Goal: Task Accomplishment & Management: Use online tool/utility

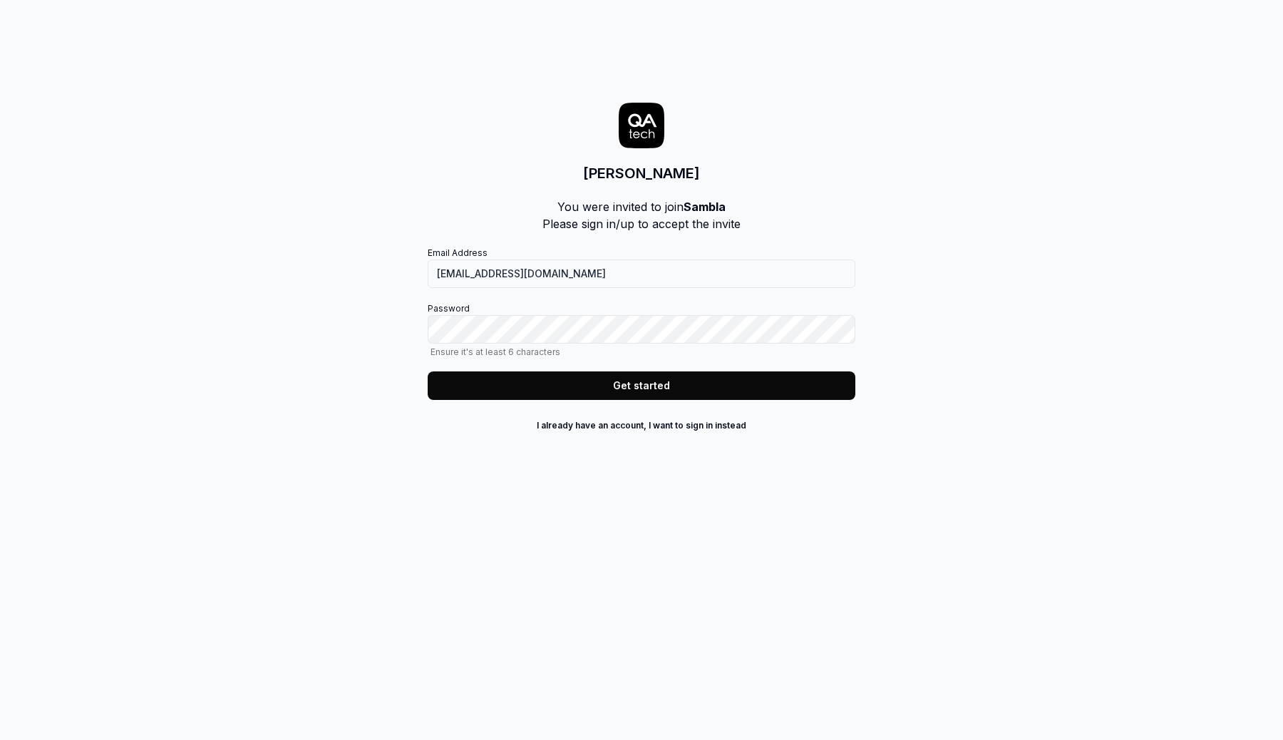
click at [573, 298] on div "Email Address [EMAIL_ADDRESS][DOMAIN_NAME] Password Ensure it's at least 6 char…" at bounding box center [642, 323] width 428 height 153
click at [699, 392] on button "Get started" at bounding box center [642, 385] width 428 height 29
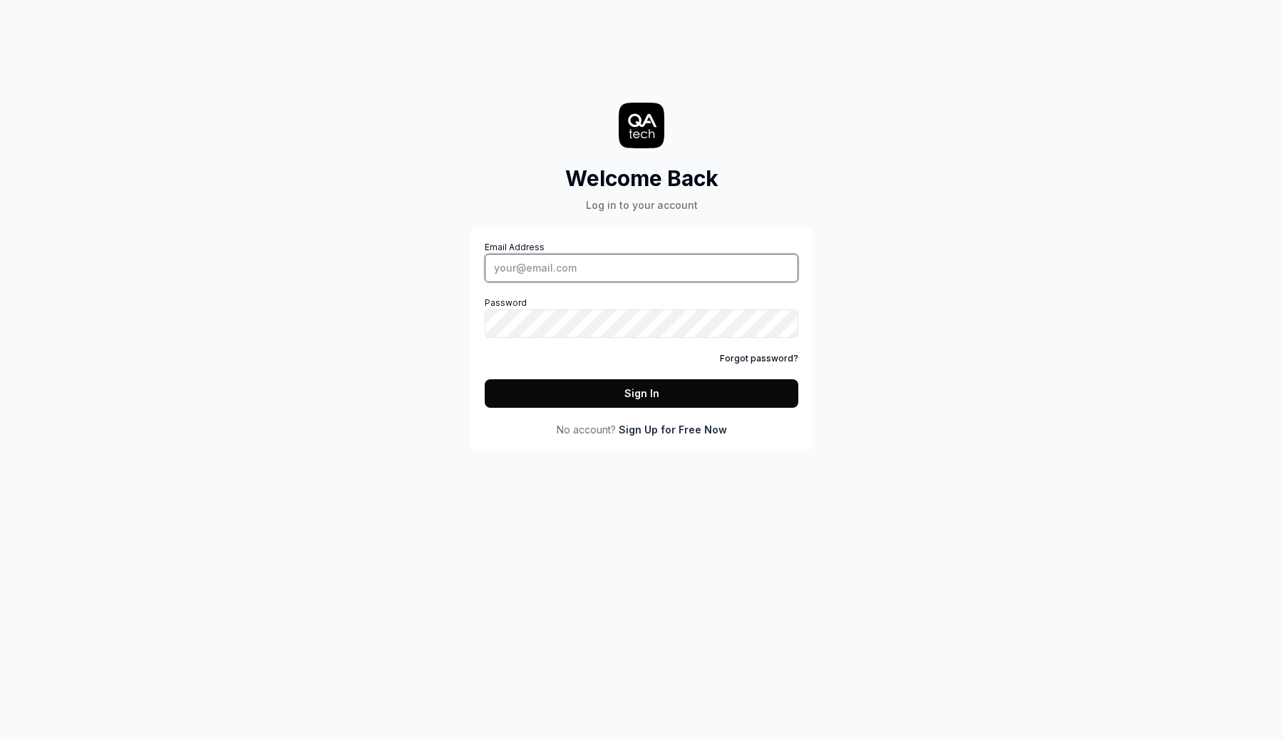
click at [577, 272] on input "Email Address" at bounding box center [642, 268] width 314 height 29
type input "[EMAIL_ADDRESS][DOMAIN_NAME]"
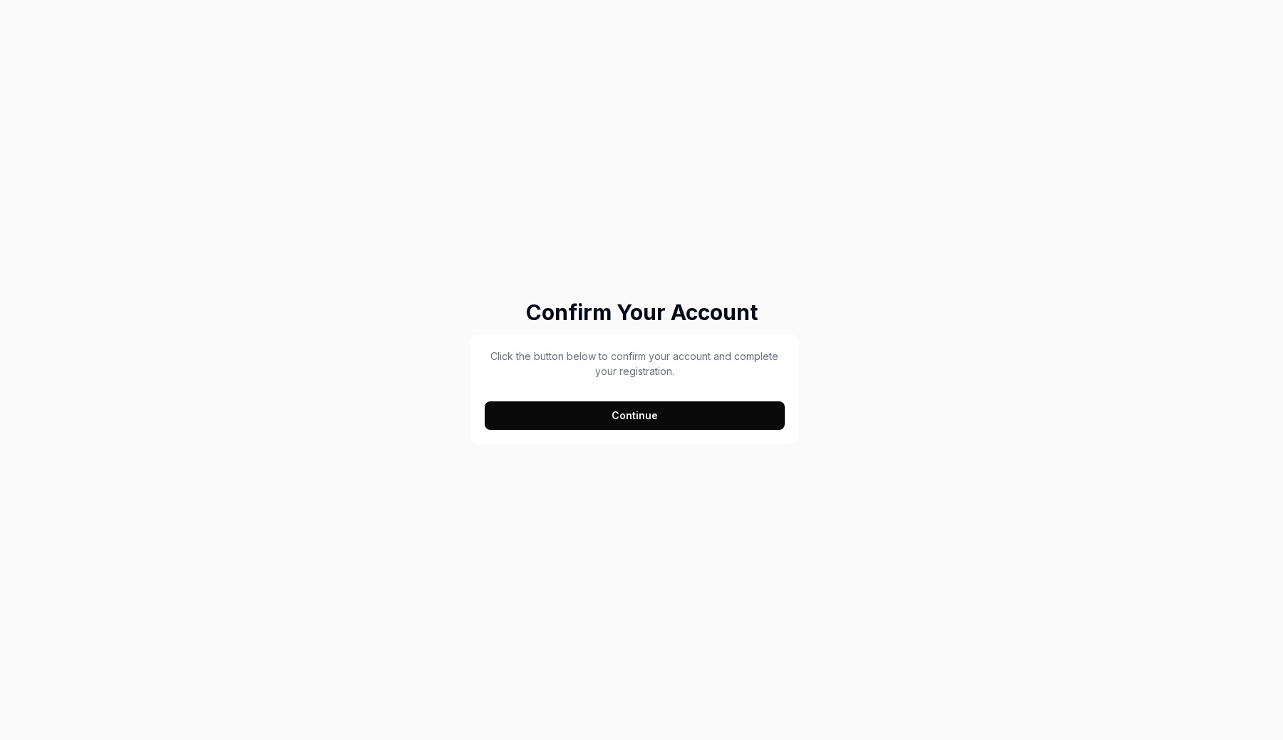
click at [641, 406] on button "Continue" at bounding box center [635, 415] width 300 height 29
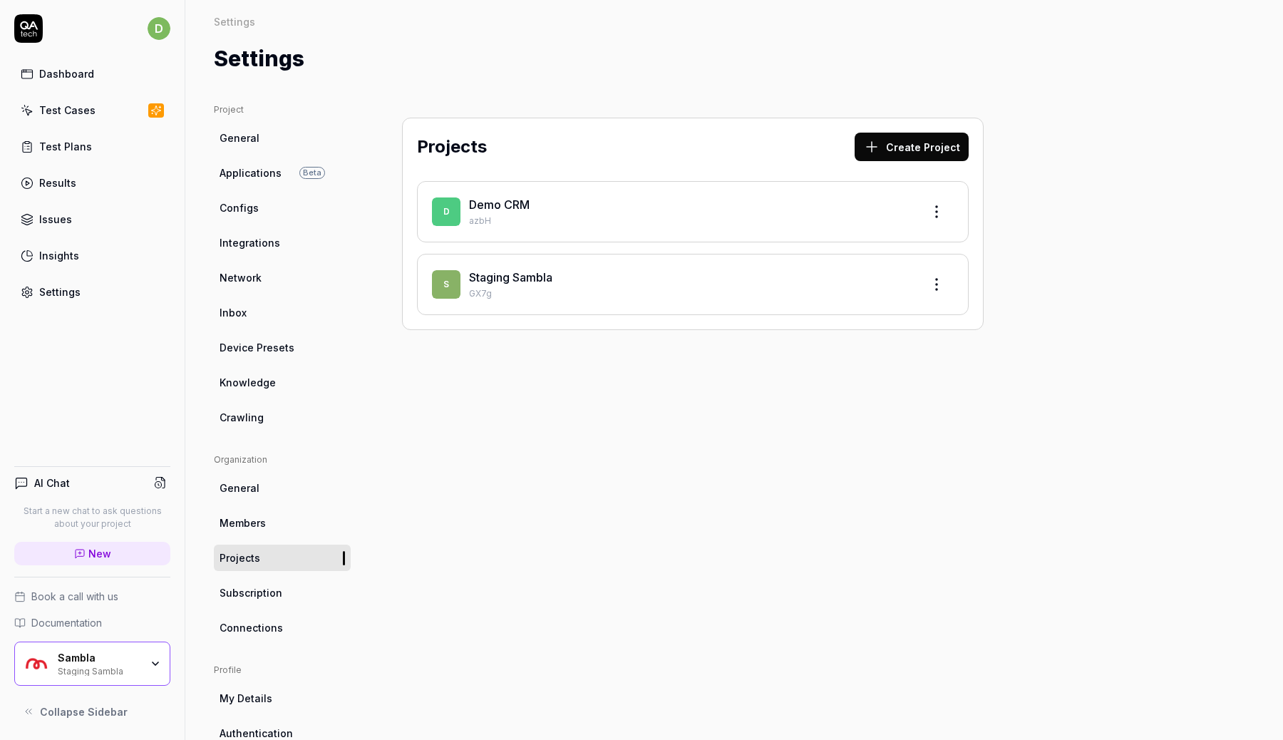
click at [527, 428] on div "Projects Create Project D Demo CRM azbH S Staging Sambla GX7g" at bounding box center [692, 459] width 639 height 713
click at [505, 274] on link "Staging Sambla" at bounding box center [510, 277] width 83 height 14
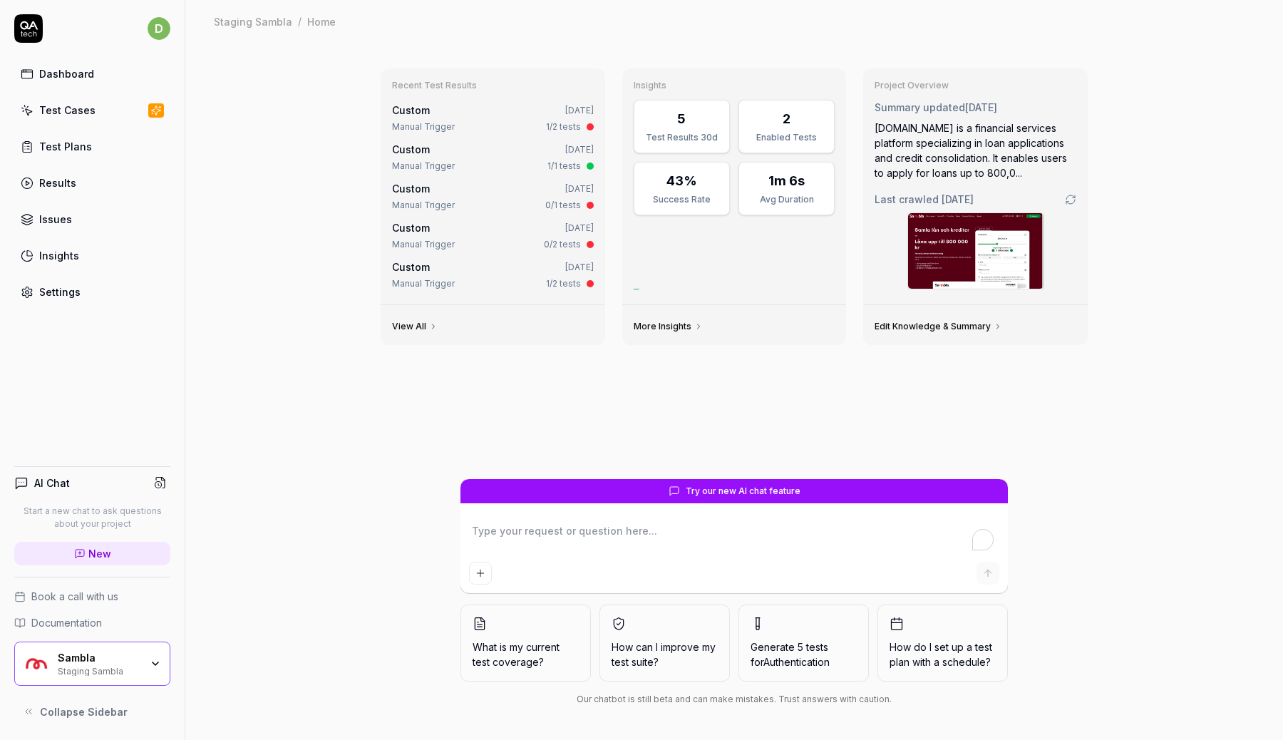
click at [399, 442] on div "Recent Test Results Custom [DATE] Manual Trigger 1/2 tests Custom [DATE] Manual…" at bounding box center [734, 268] width 730 height 422
click at [455, 162] on div "Manual Trigger 1/1 tests" at bounding box center [493, 166] width 202 height 13
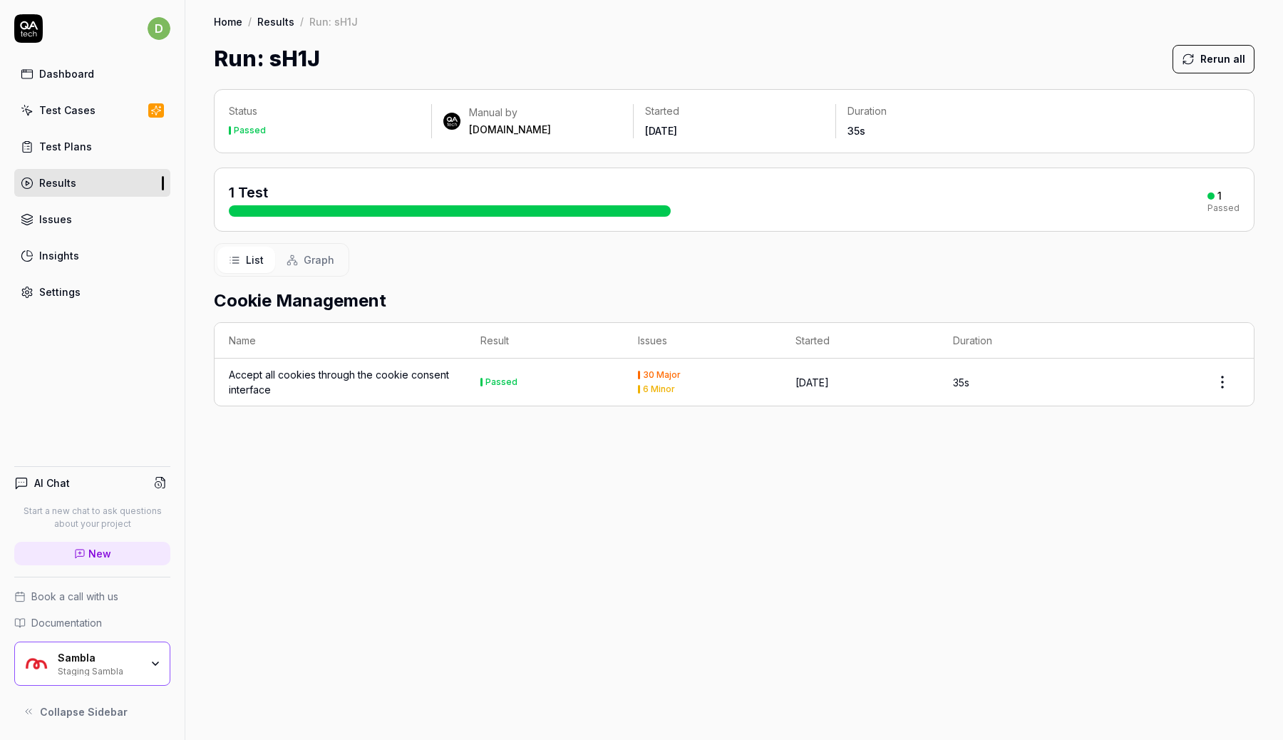
click at [387, 378] on div "Accept all cookies through the cookie consent interface" at bounding box center [340, 382] width 223 height 30
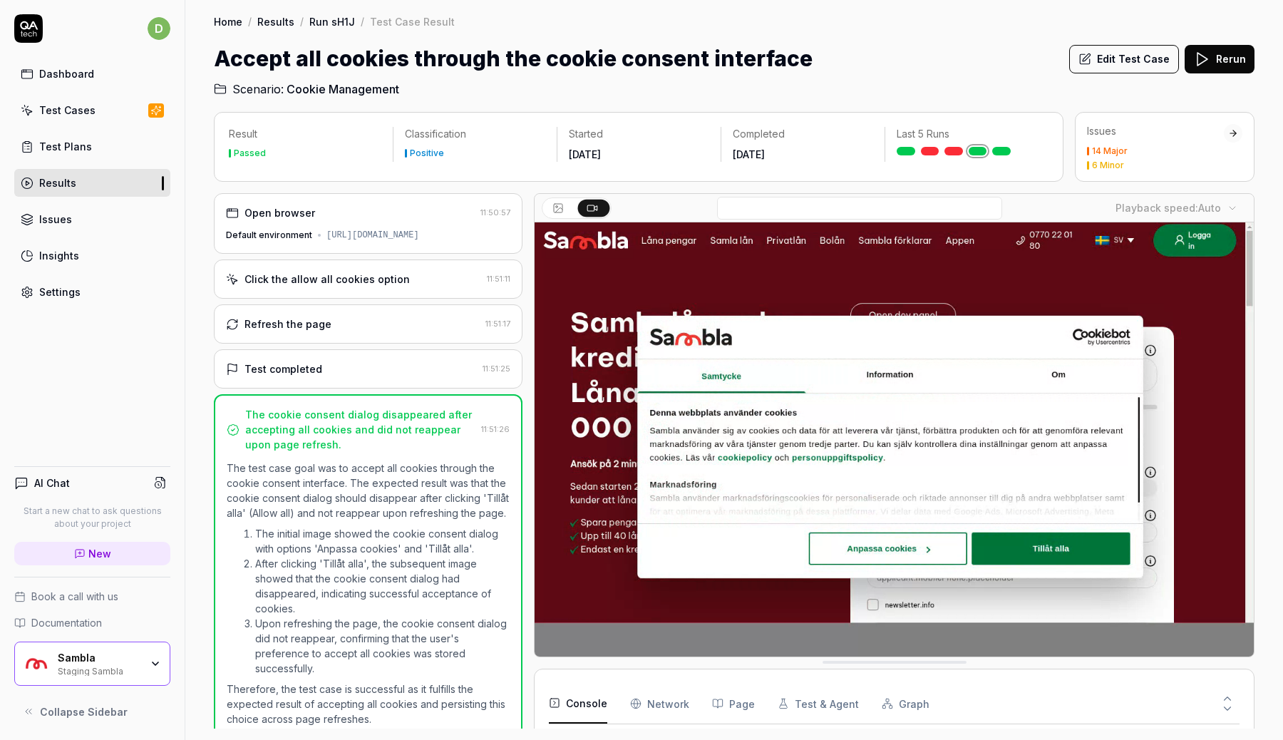
click at [336, 277] on div "Click the allow all cookies option" at bounding box center [326, 279] width 165 height 15
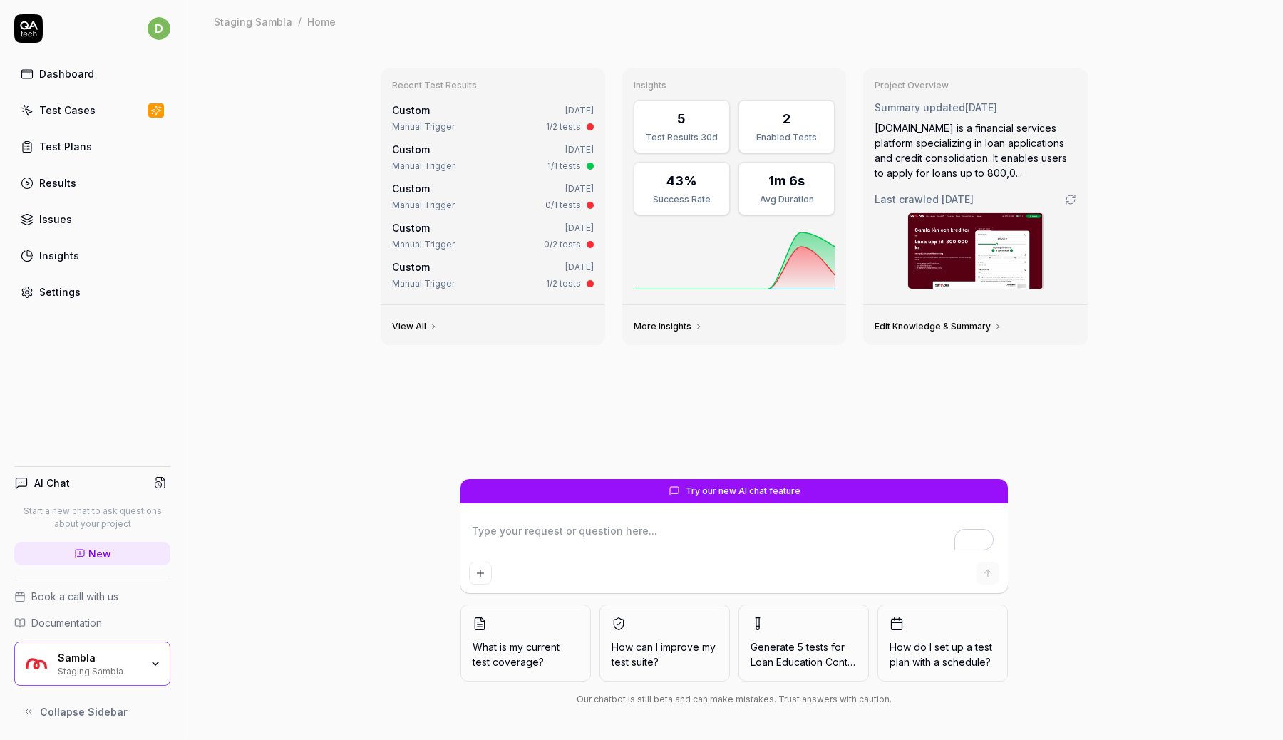
type textarea "*"
click at [455, 117] on div "Custom 2 days ago" at bounding box center [493, 110] width 202 height 15
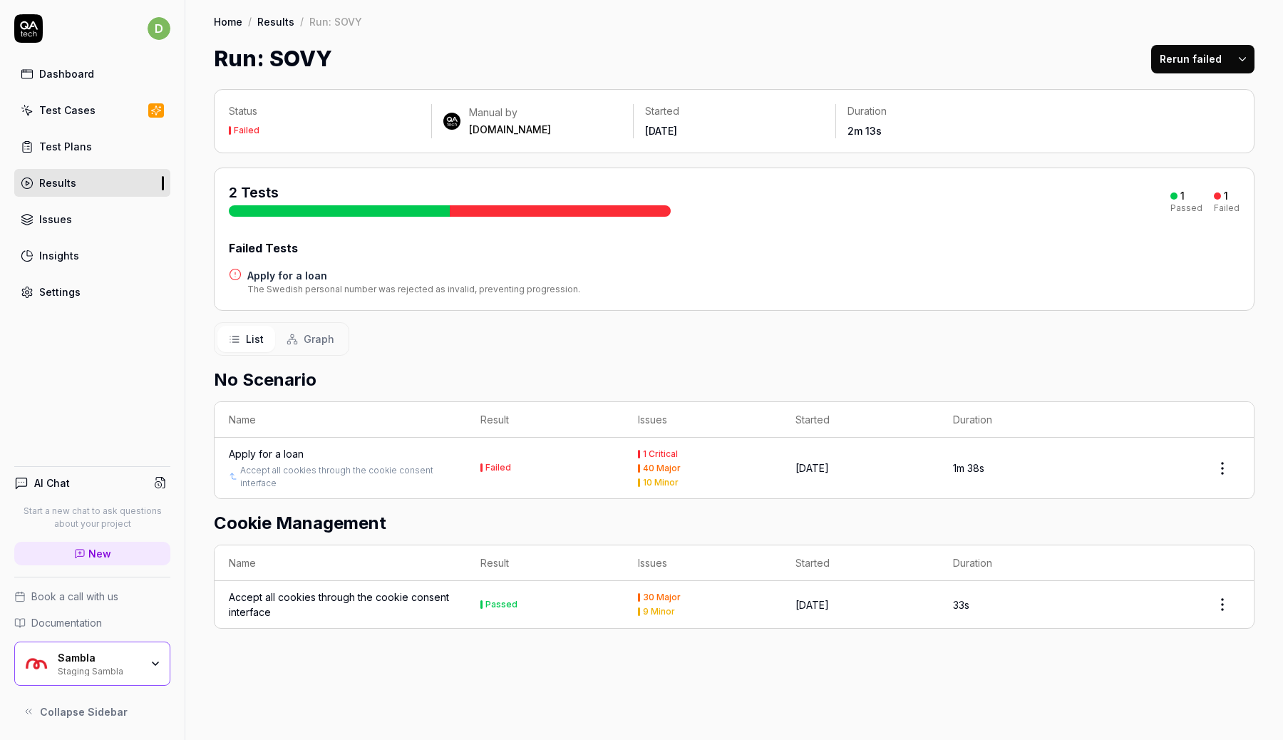
click at [254, 450] on div "Apply for a loan" at bounding box center [266, 453] width 75 height 15
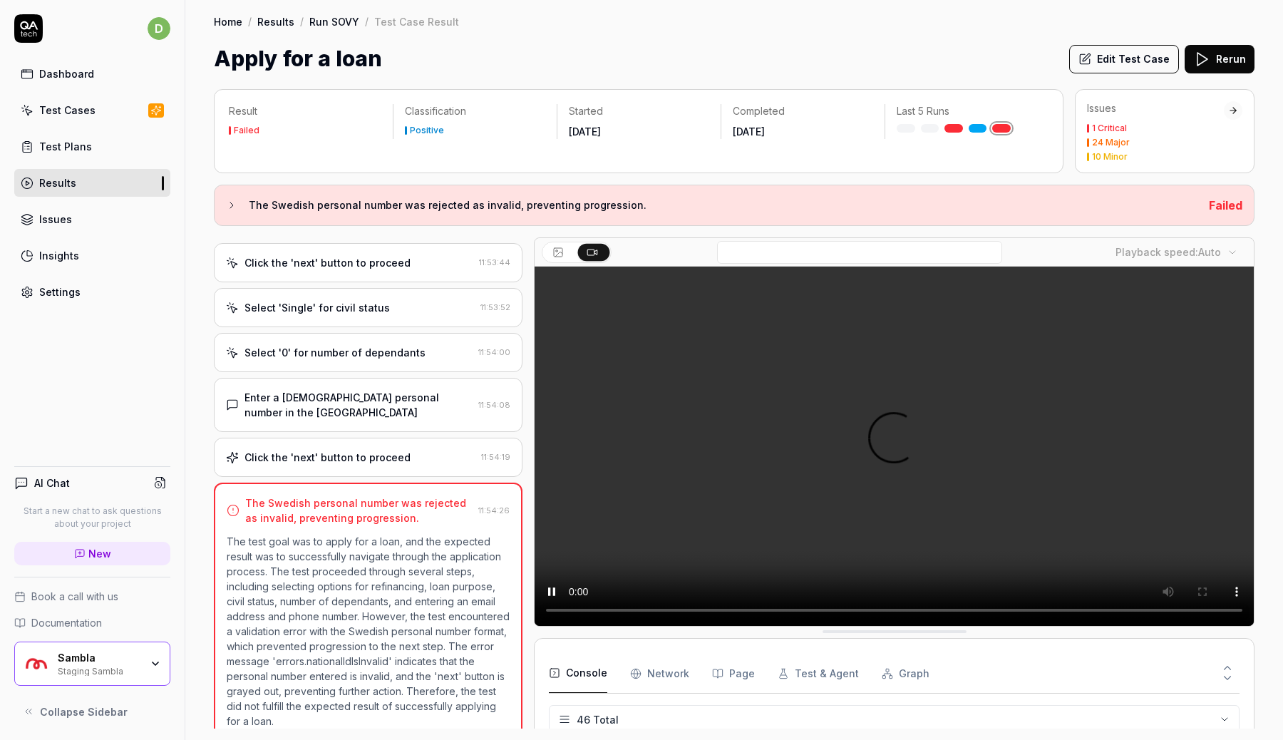
scroll to position [1458, 0]
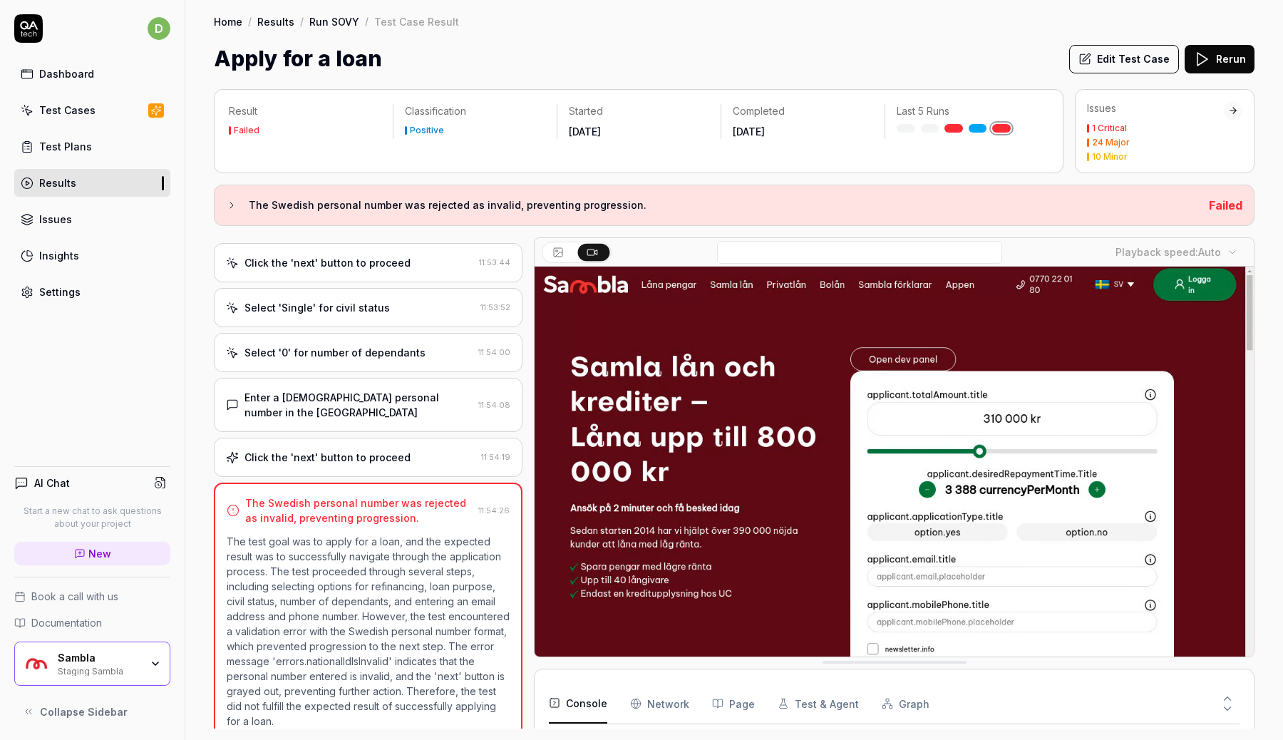
click at [230, 202] on icon at bounding box center [231, 205] width 11 height 11
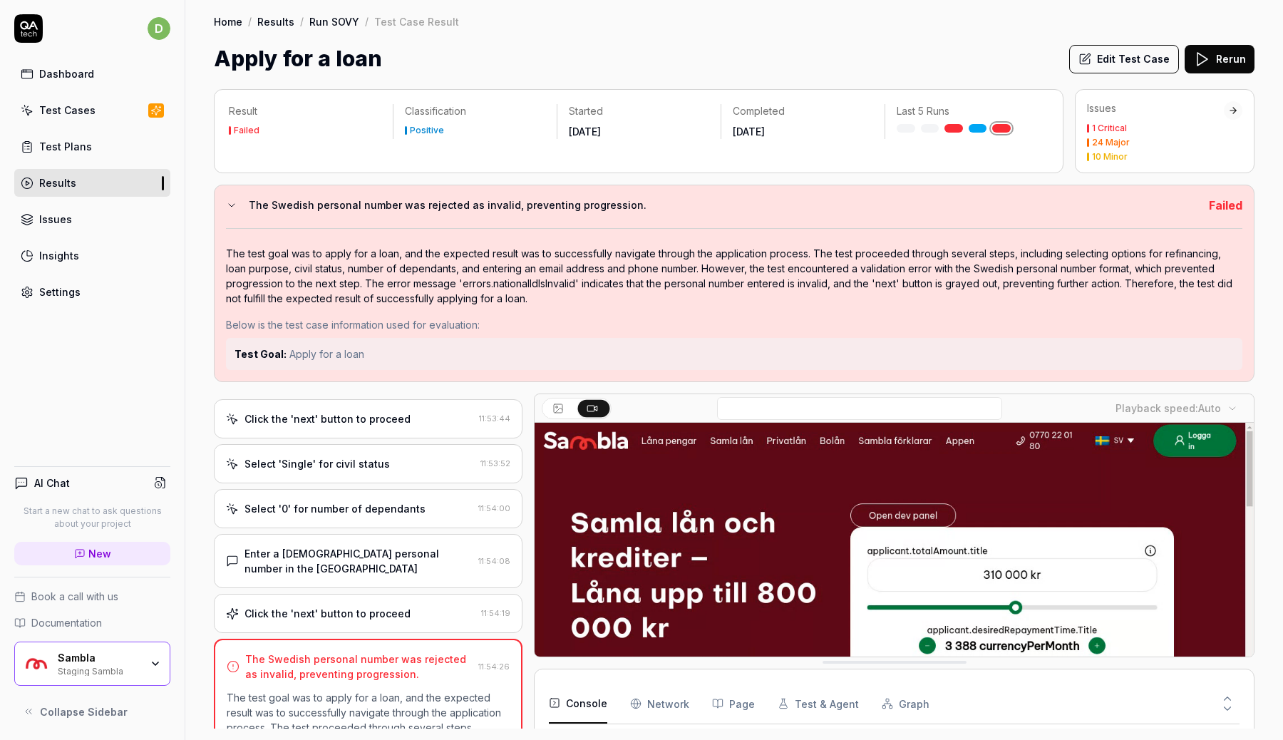
click at [230, 202] on icon at bounding box center [231, 205] width 11 height 11
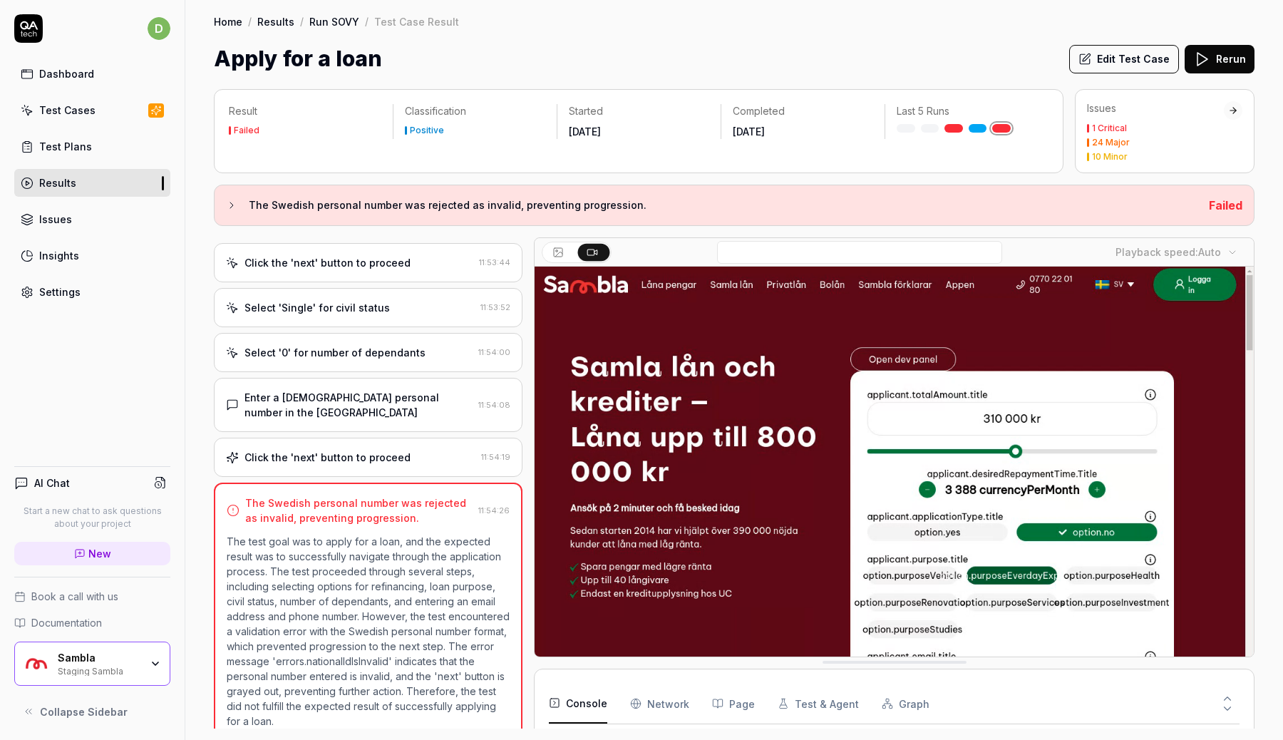
click at [443, 255] on div "Click the 'next' button to proceed" at bounding box center [349, 262] width 247 height 15
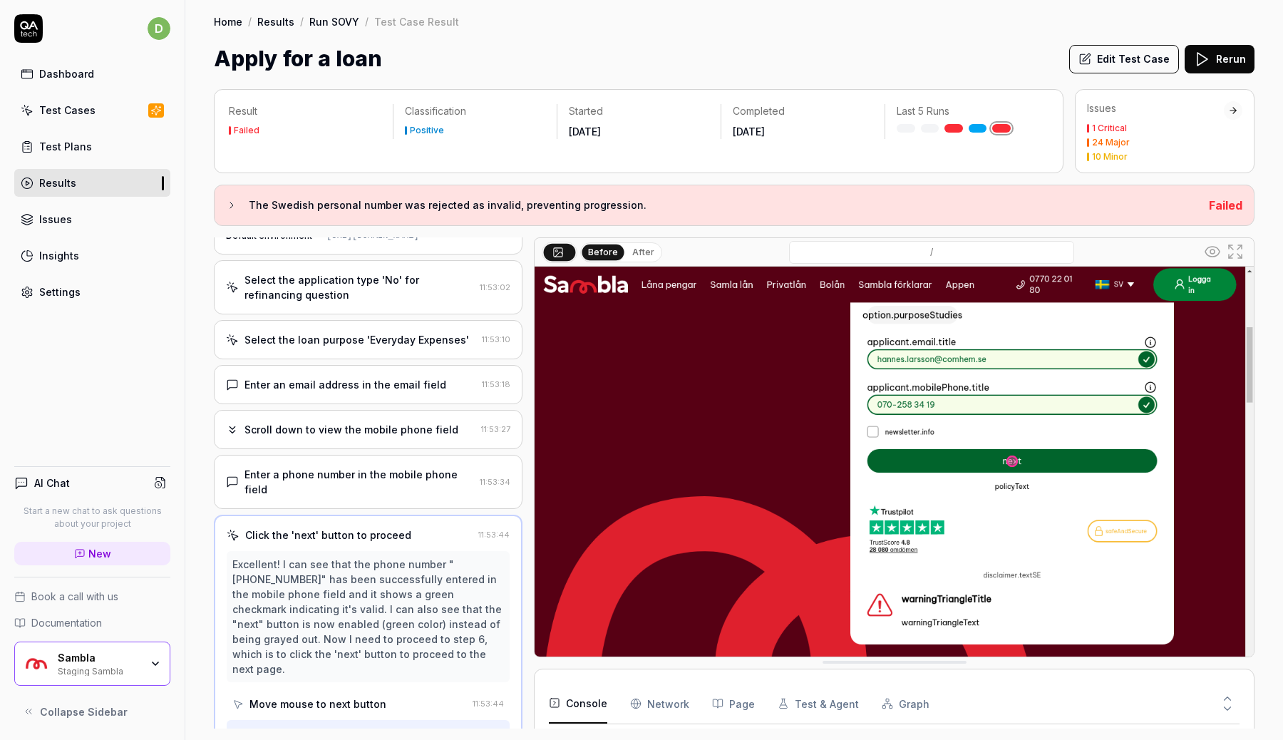
scroll to position [0, 0]
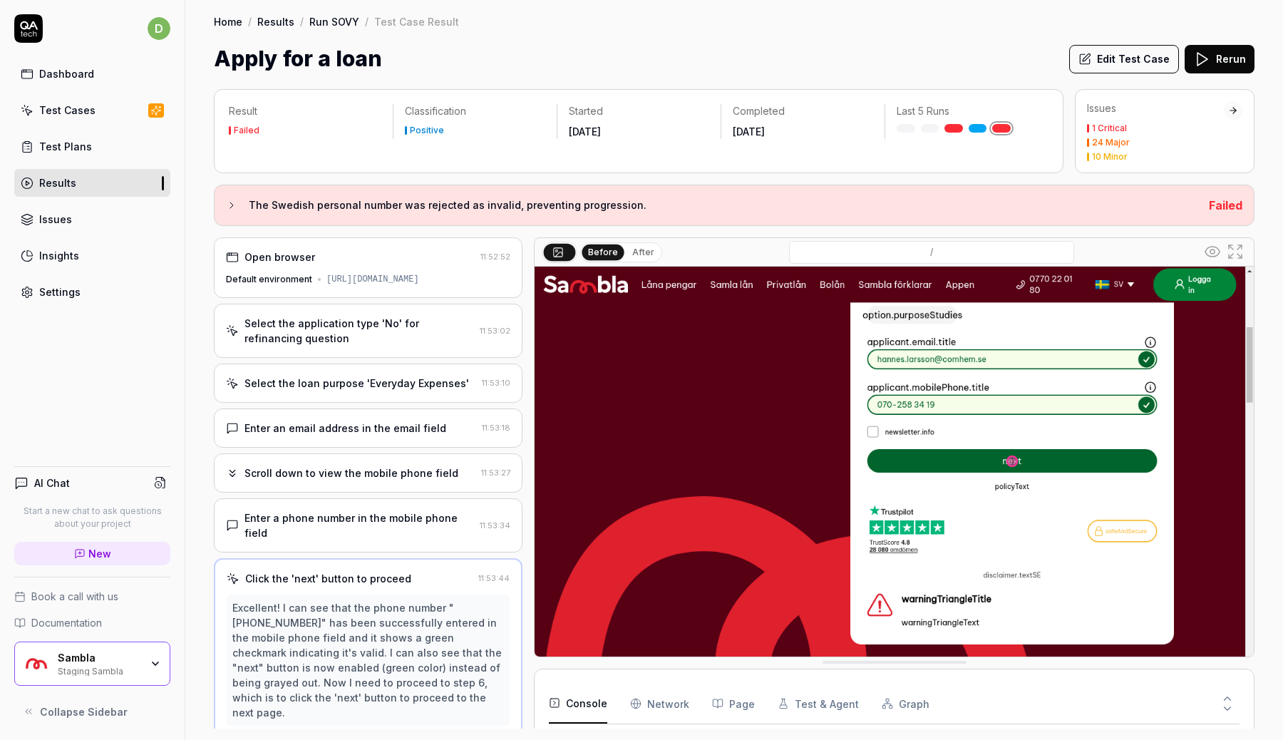
click at [399, 254] on div "Open browser" at bounding box center [350, 256] width 249 height 15
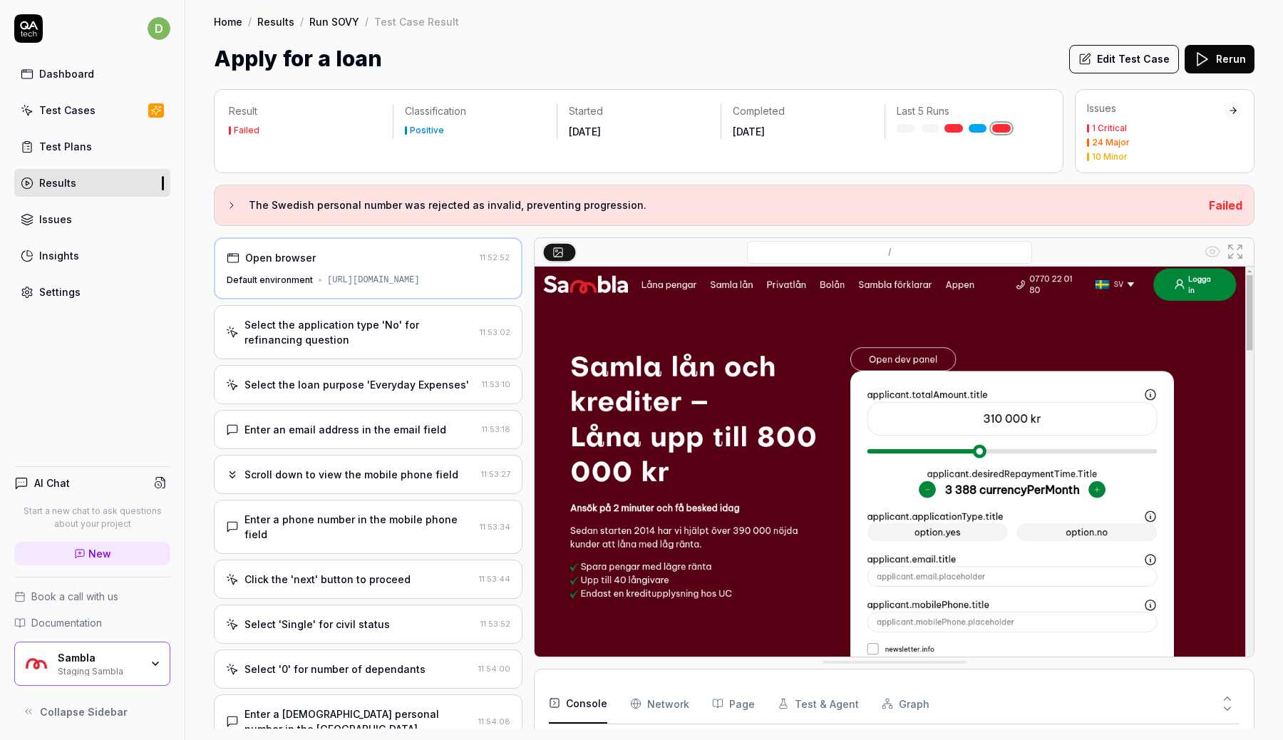
drag, startPoint x: 324, startPoint y: 282, endPoint x: 507, endPoint y: 281, distance: 183.9
click at [420, 282] on div "https://www.vault.staging.sambla.se/" at bounding box center [373, 280] width 93 height 13
copy div "https://www.vault.staging.sambla.se/"
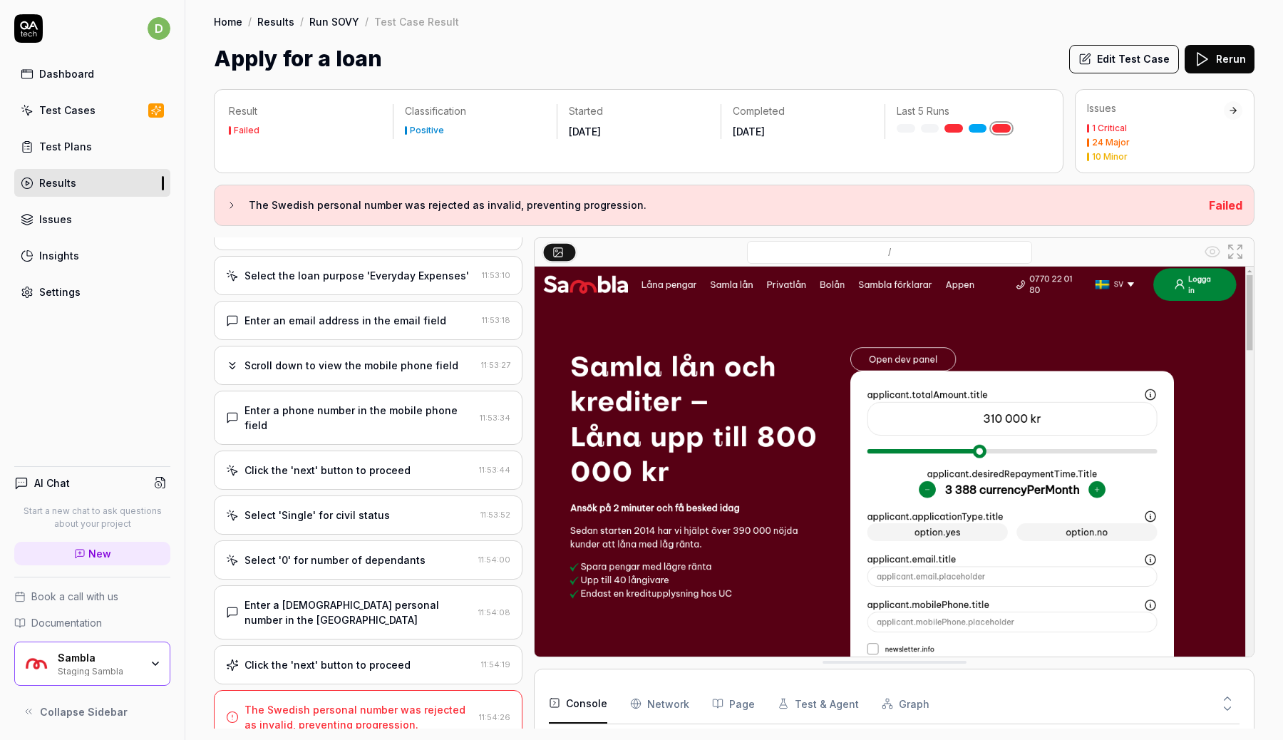
click at [1227, 61] on button "Rerun" at bounding box center [1220, 59] width 70 height 29
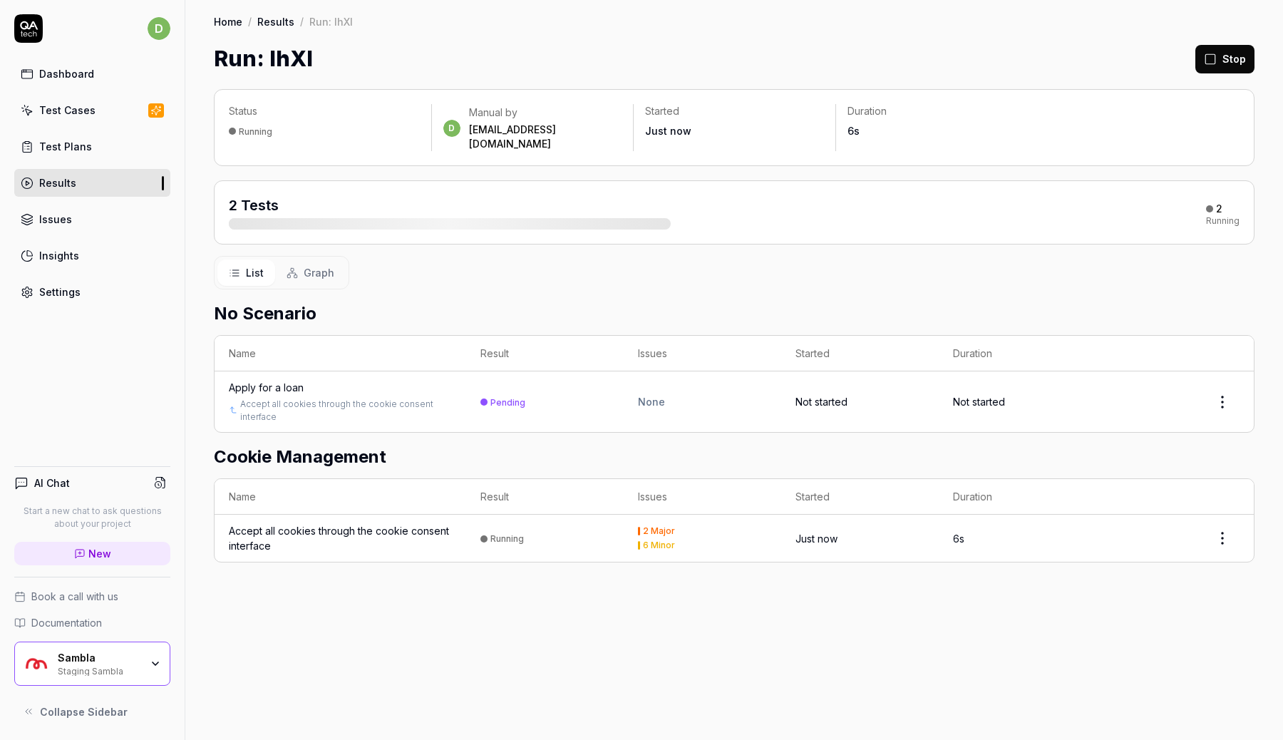
click at [301, 264] on button "Graph" at bounding box center [310, 272] width 71 height 26
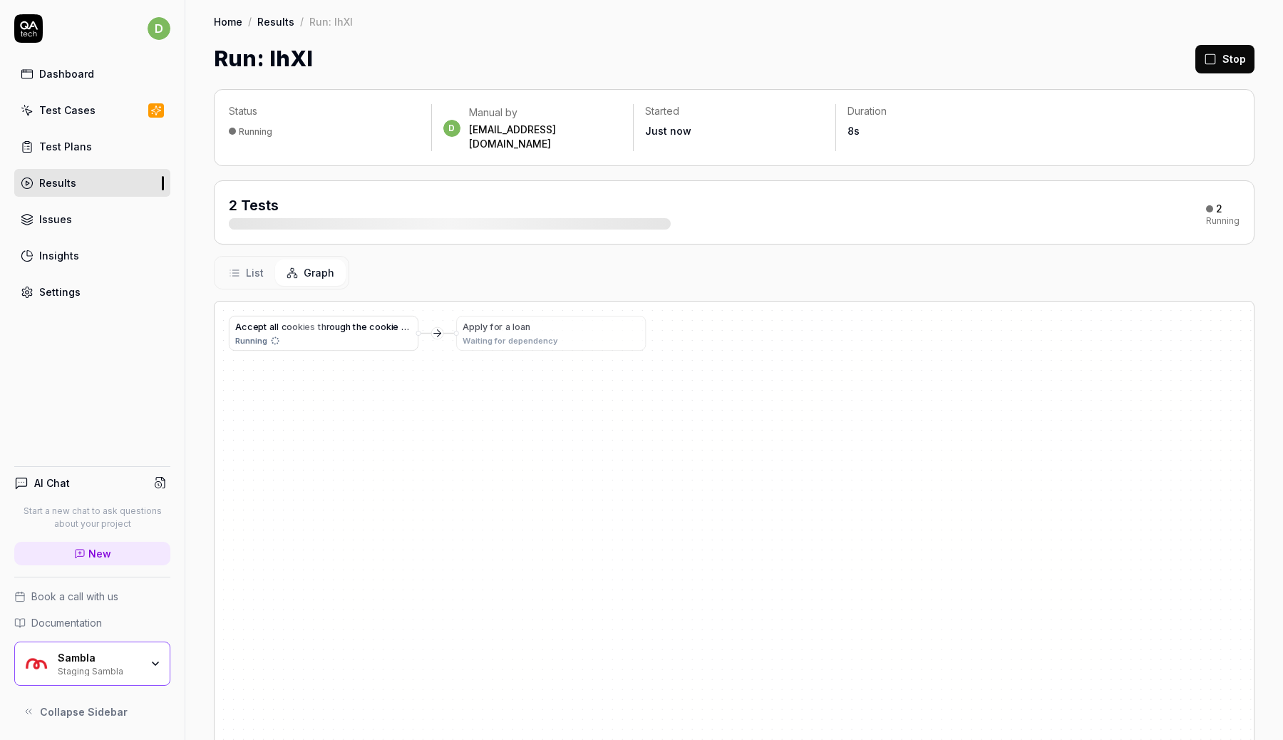
click at [239, 267] on icon at bounding box center [234, 272] width 11 height 11
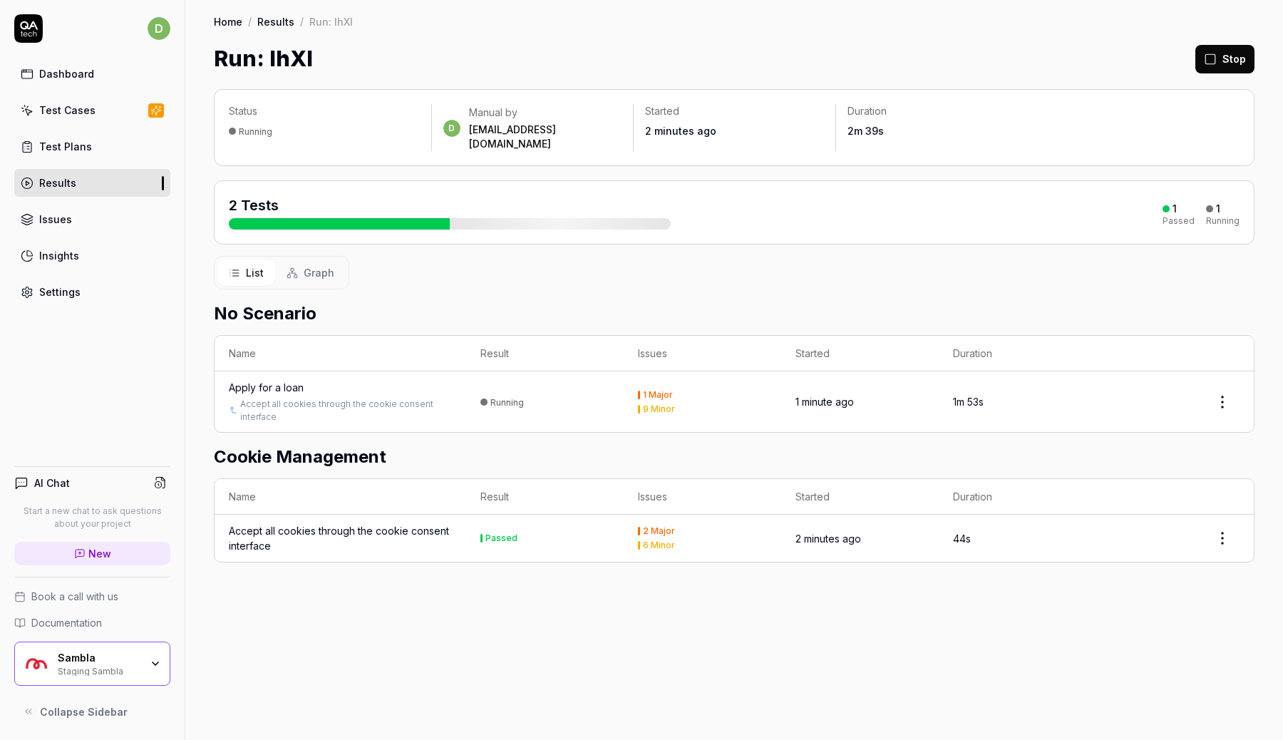
click at [287, 380] on div "Apply for a loan" at bounding box center [266, 387] width 75 height 15
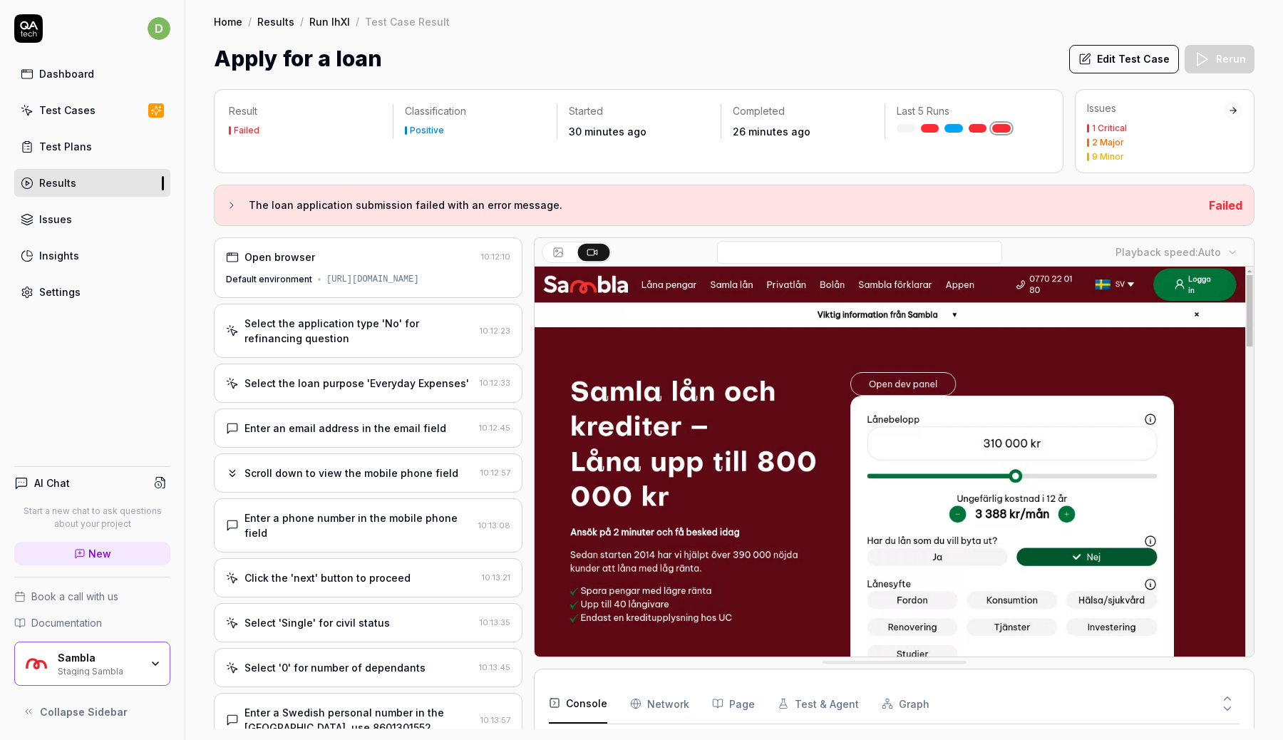
click at [388, 264] on div "Open browser 10:12:10 Default environment https://www.vault.staging.sambla.se/" at bounding box center [368, 267] width 309 height 61
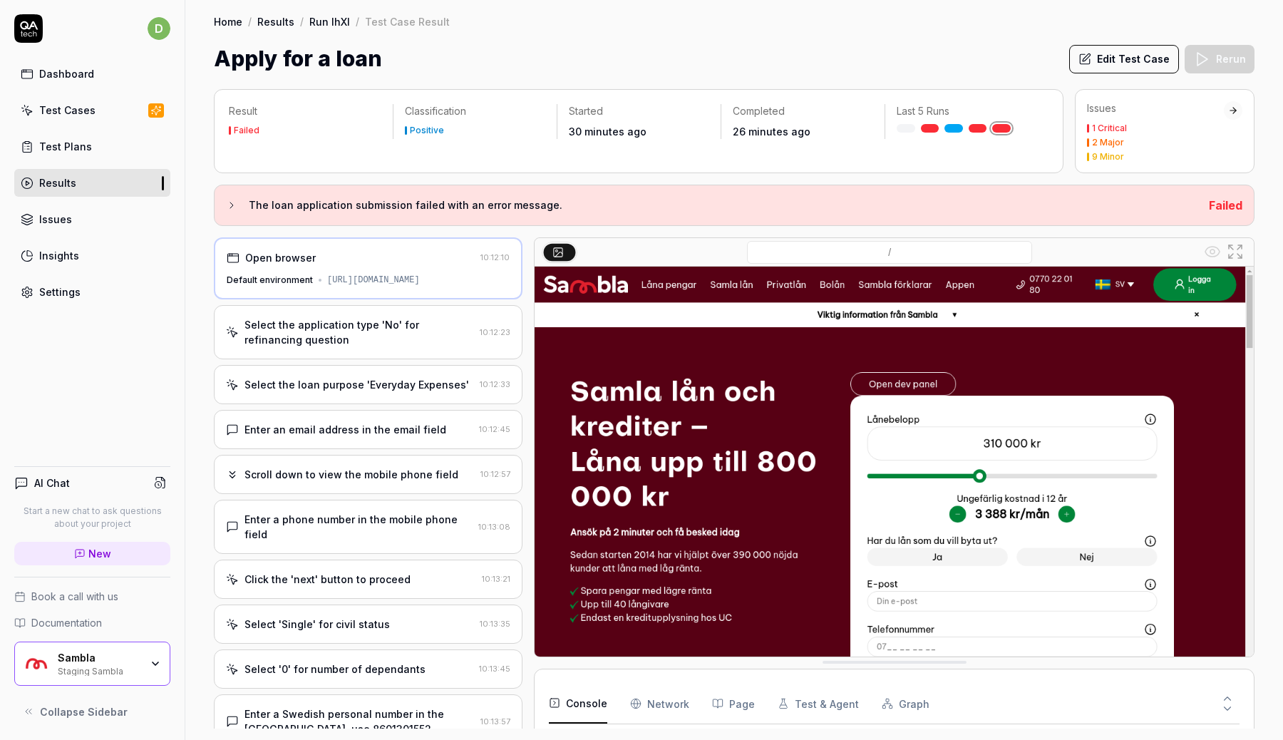
click at [378, 334] on div "Select the application type 'No' for refinancing question" at bounding box center [358, 332] width 229 height 30
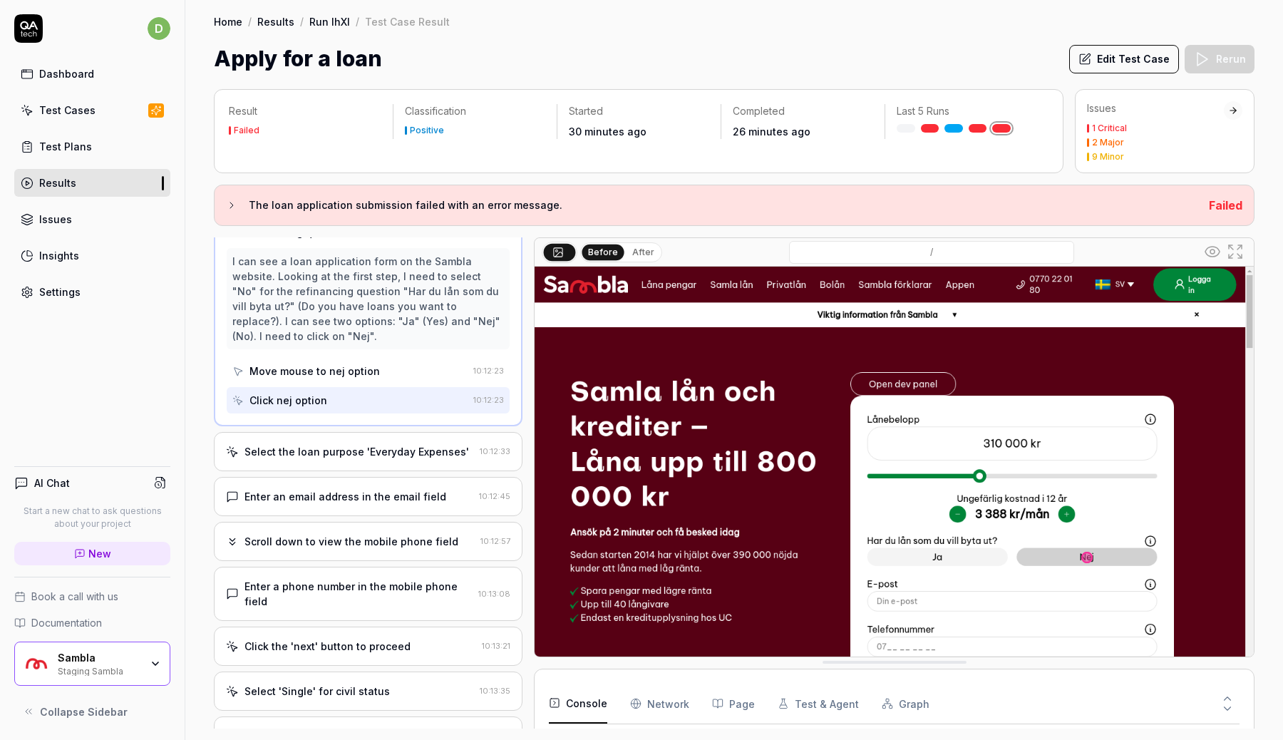
scroll to position [121, 0]
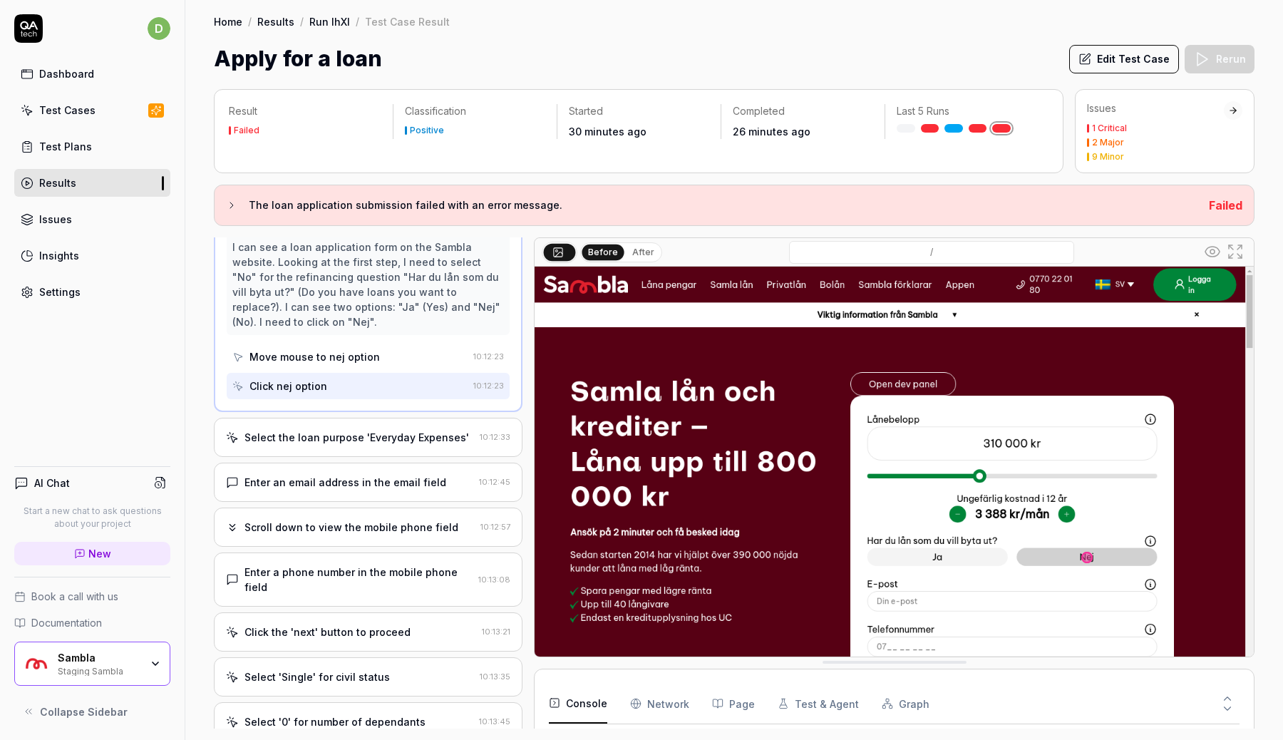
click at [374, 430] on div "Select the loan purpose 'Everyday Expenses'" at bounding box center [356, 437] width 225 height 15
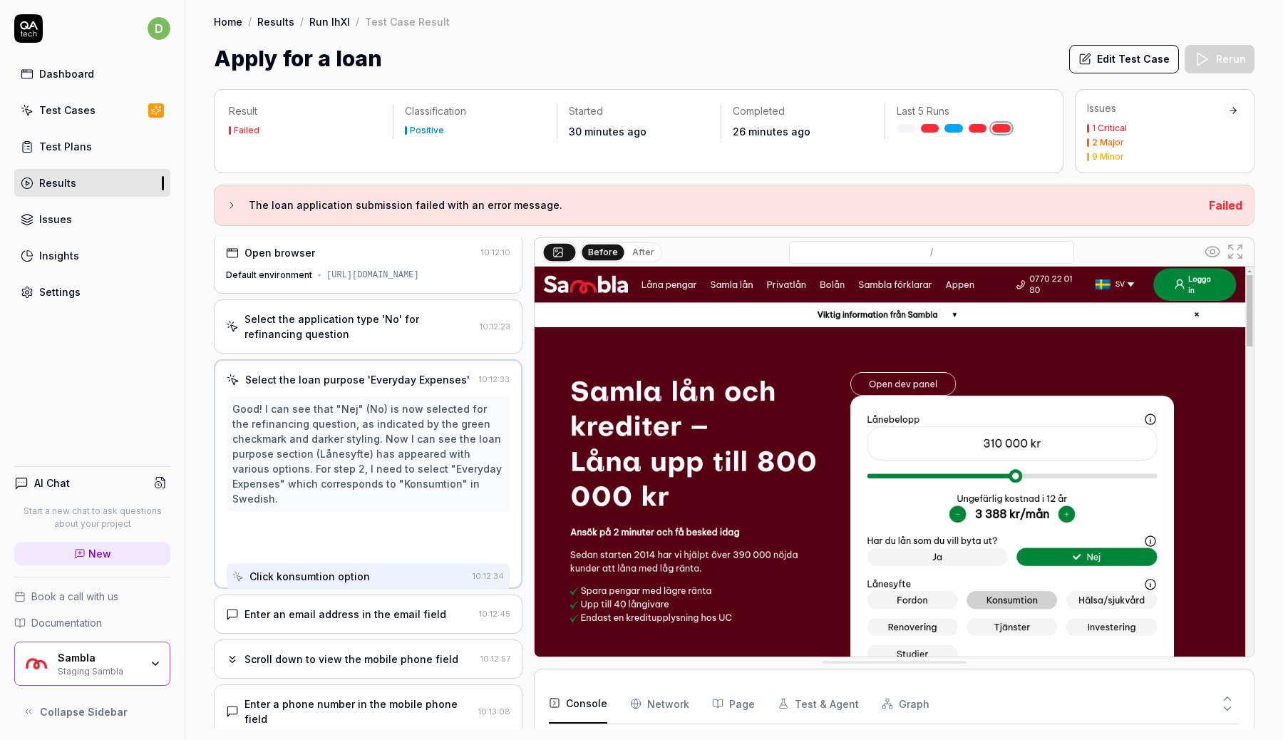
scroll to position [0, 0]
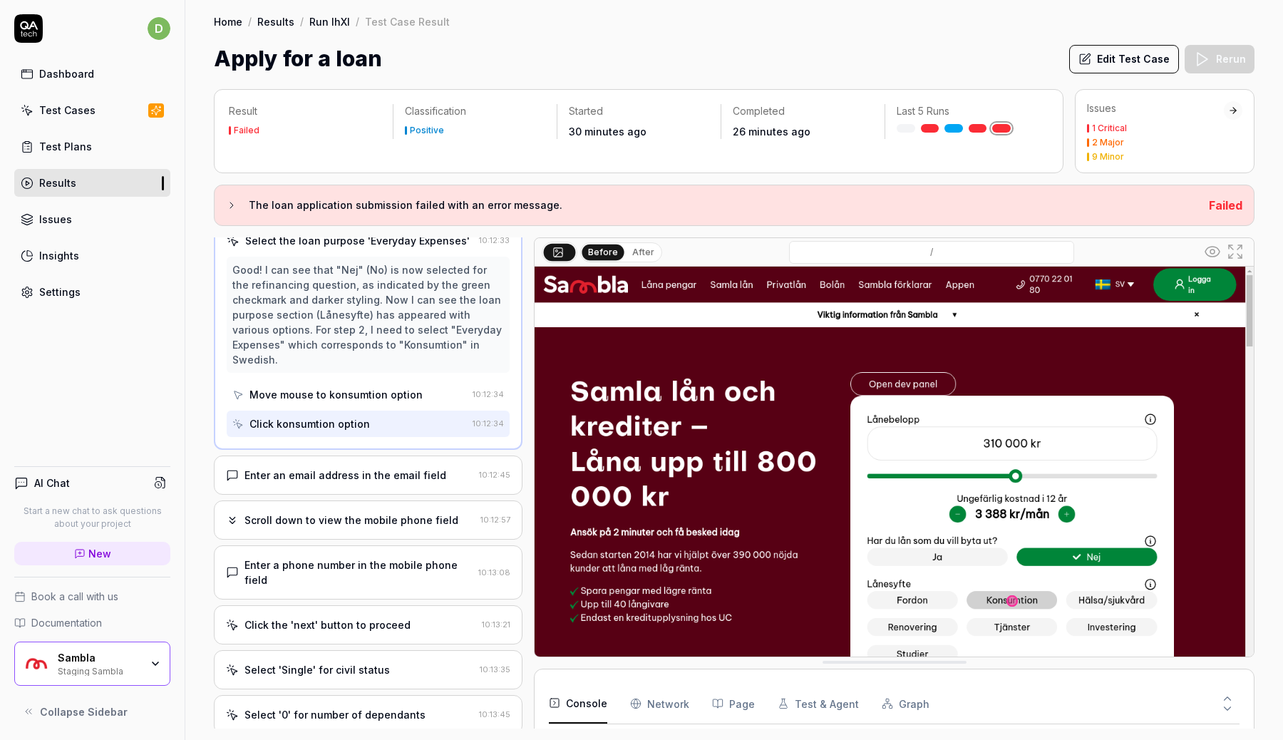
click at [369, 468] on div "Enter an email address in the email field" at bounding box center [345, 475] width 202 height 15
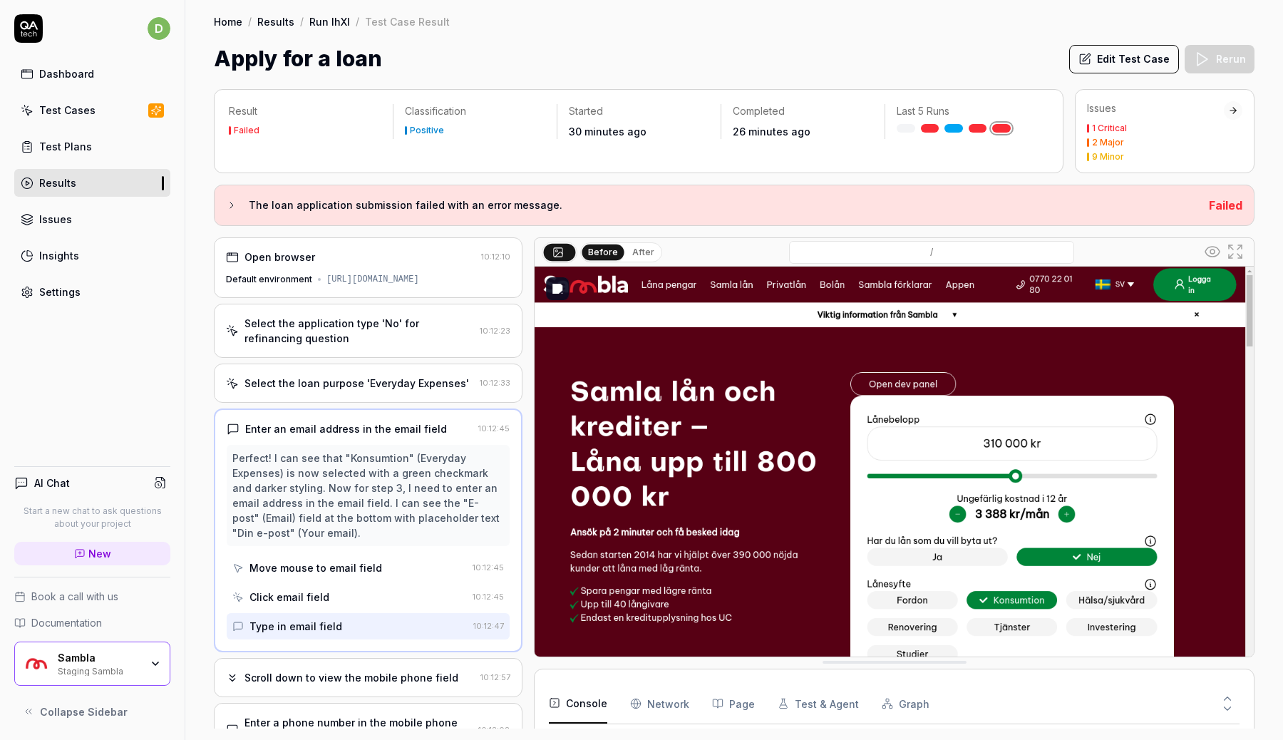
scroll to position [58, 0]
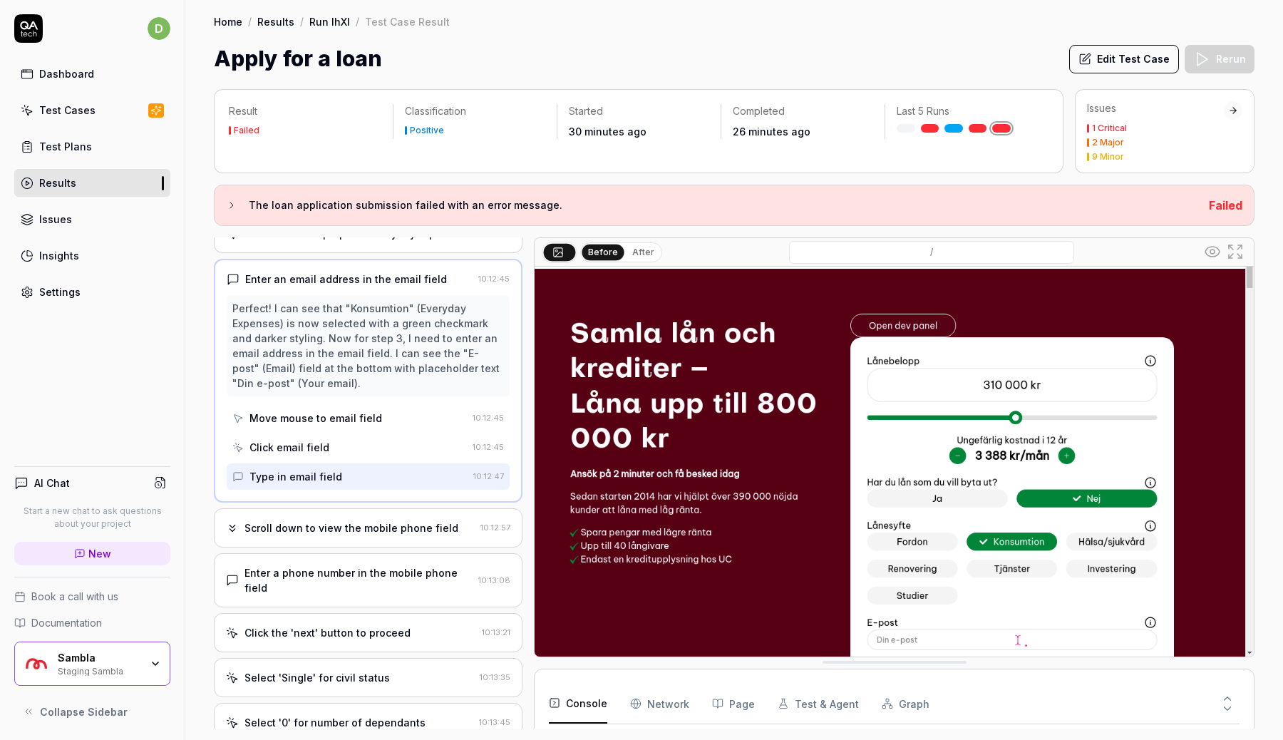
click at [334, 522] on div "Scroll down to view the mobile phone field" at bounding box center [351, 527] width 214 height 15
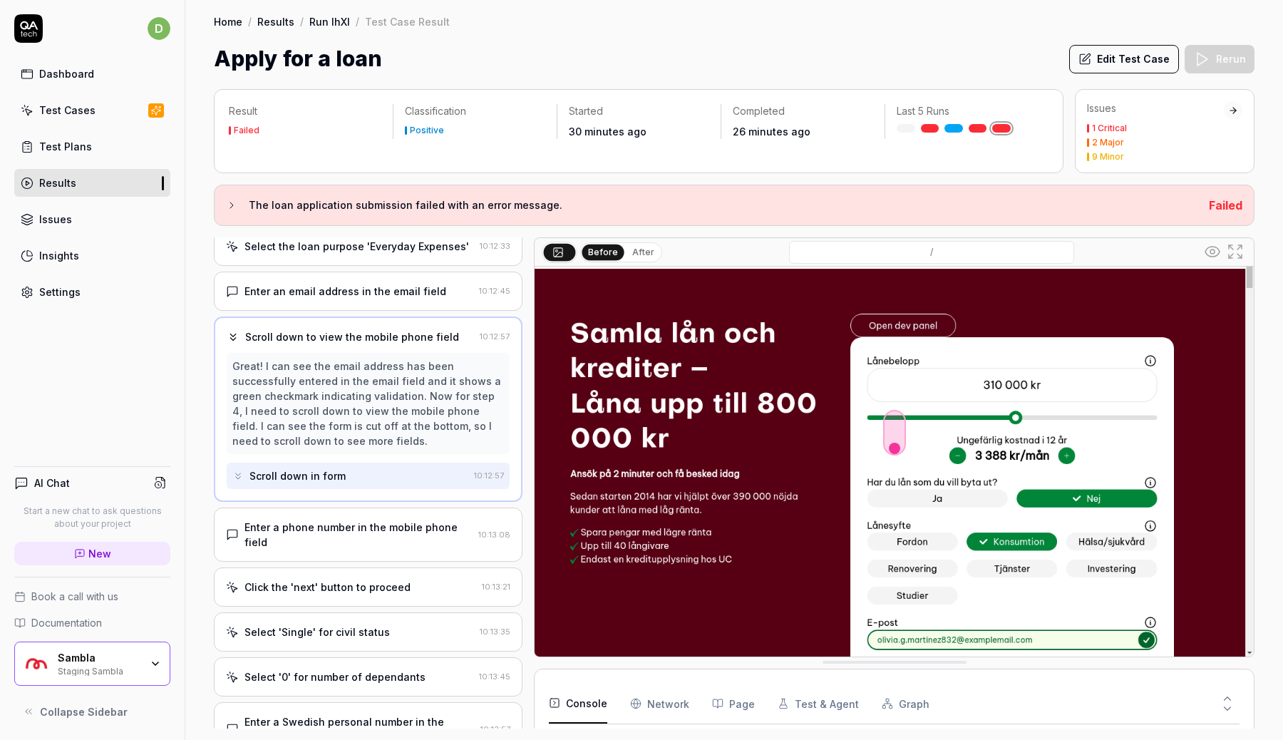
scroll to position [147, 0]
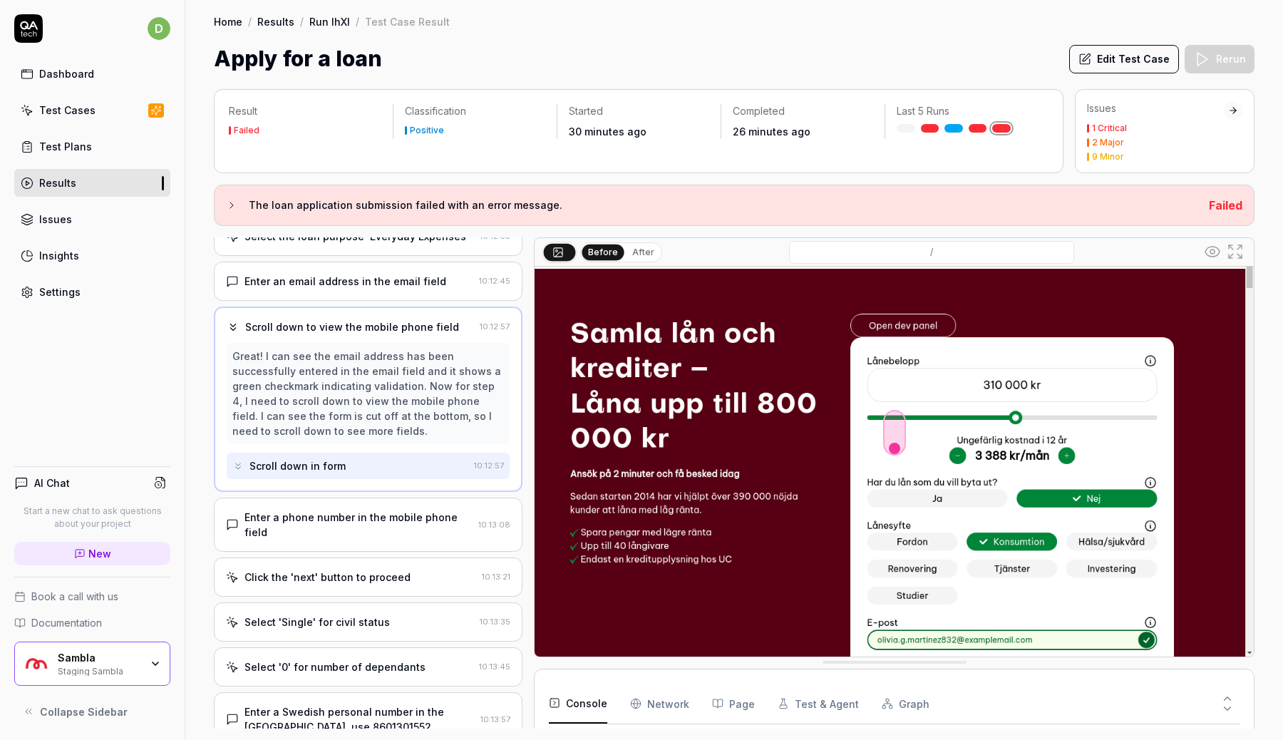
click at [377, 514] on div "Enter a phone number in the mobile phone field" at bounding box center [358, 525] width 228 height 30
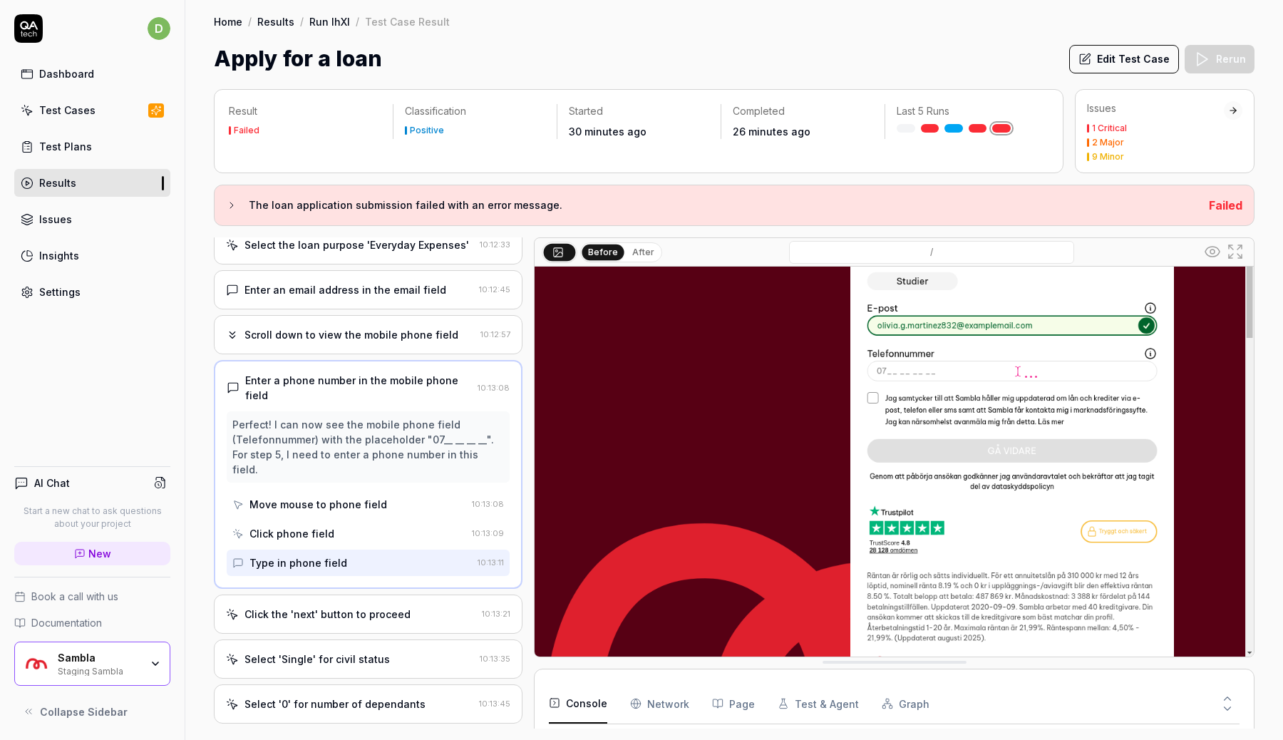
scroll to position [140, 0]
click at [368, 605] on div "Click the 'next' button to proceed" at bounding box center [327, 612] width 166 height 15
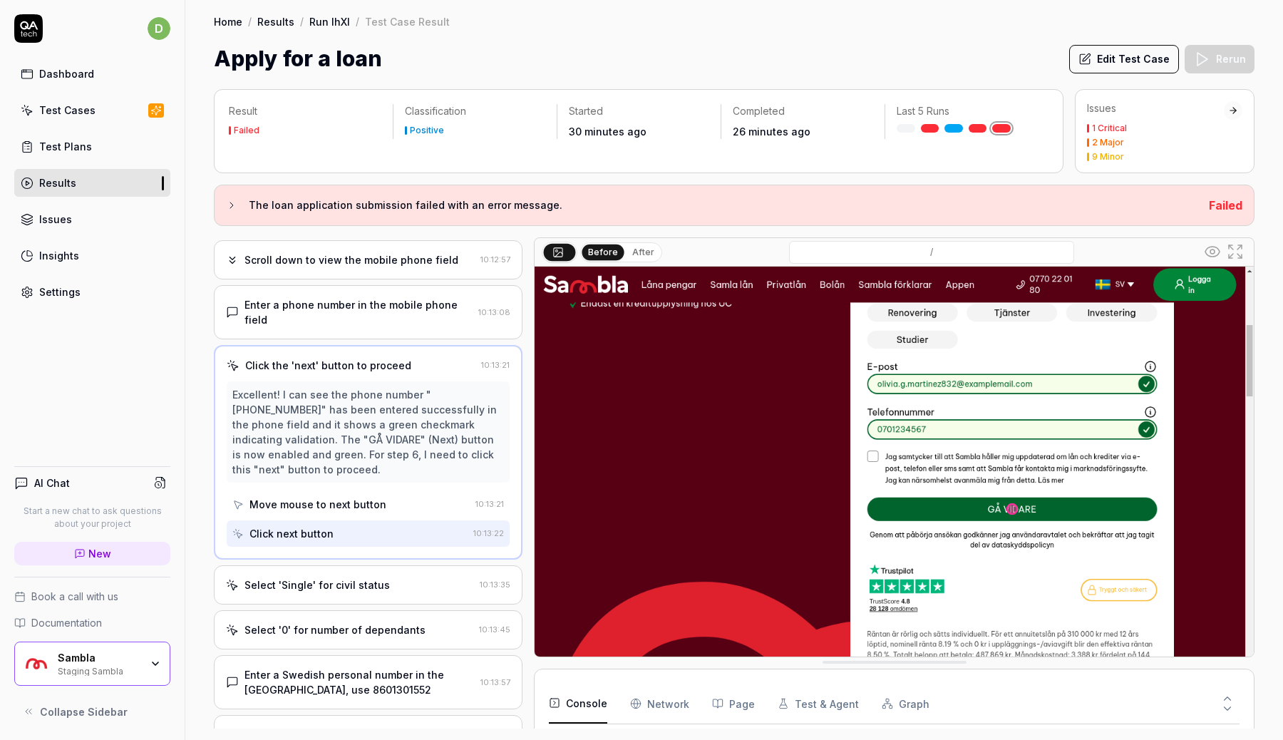
click at [381, 577] on div "Select 'Single' for civil status" at bounding box center [350, 584] width 248 height 15
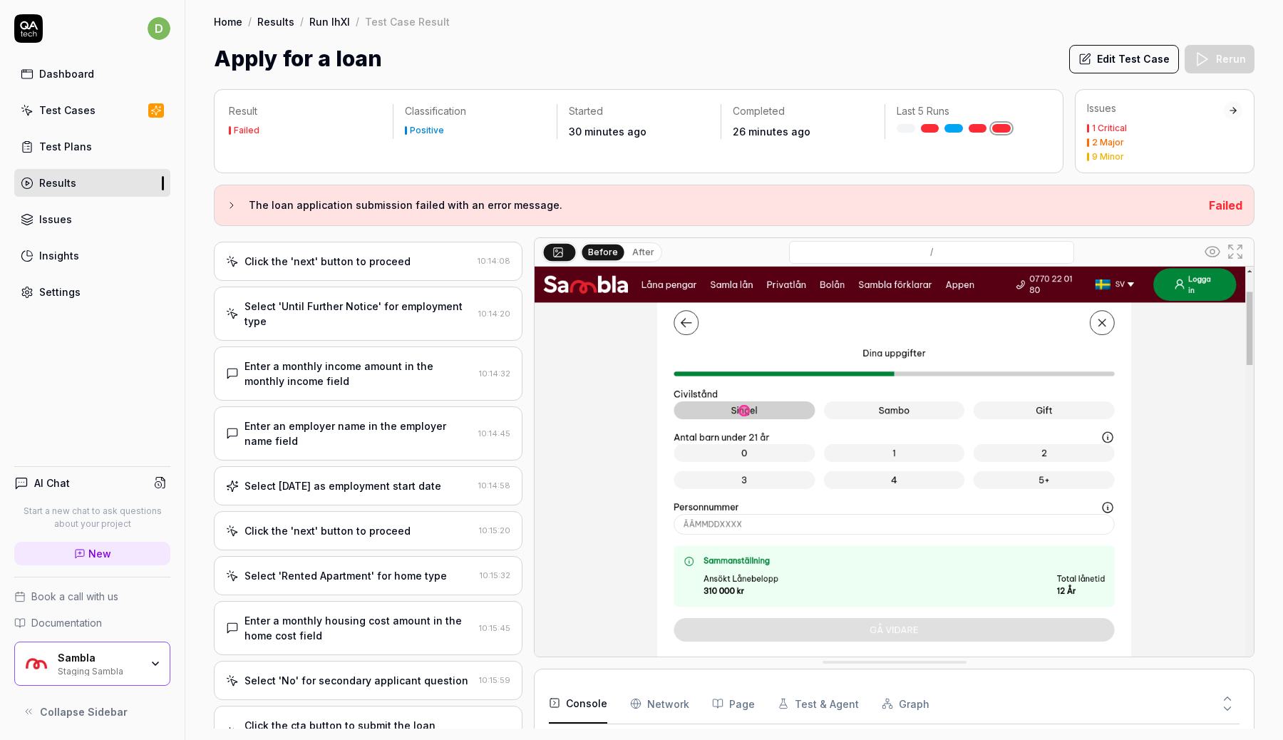
scroll to position [822, 0]
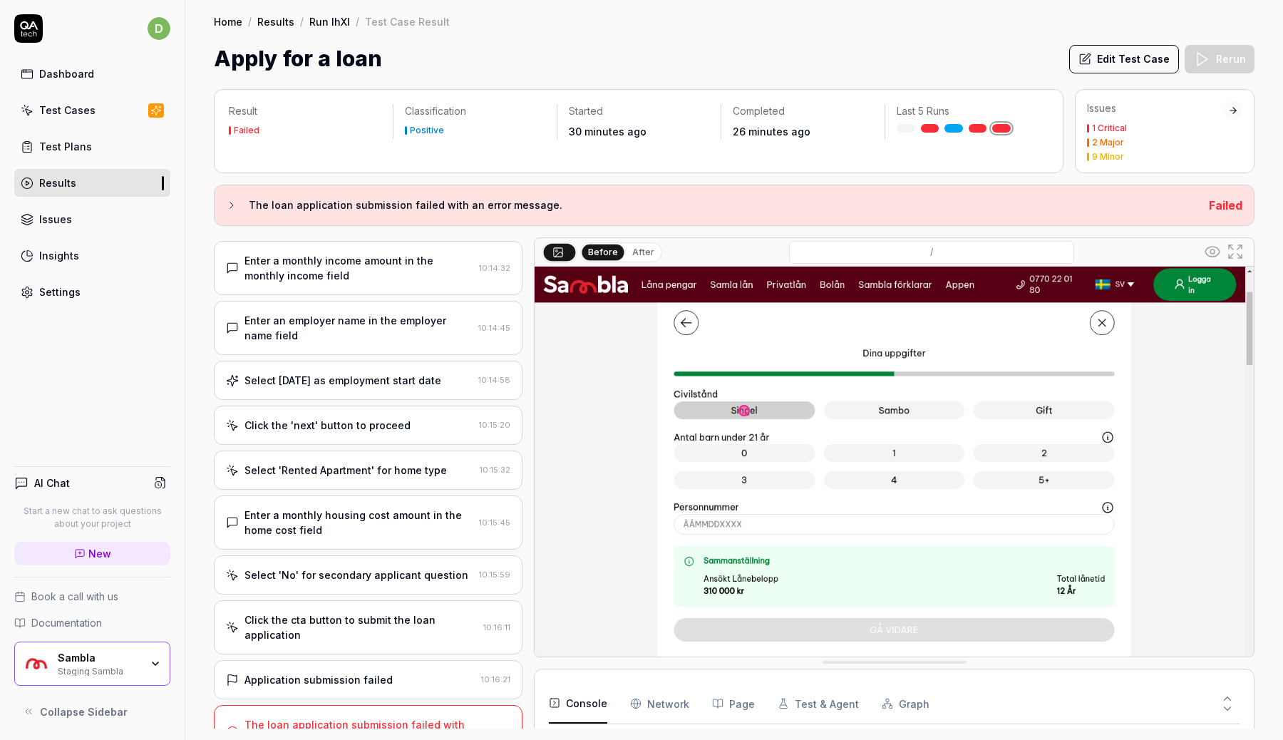
click at [343, 672] on div "Application submission failed" at bounding box center [318, 679] width 148 height 15
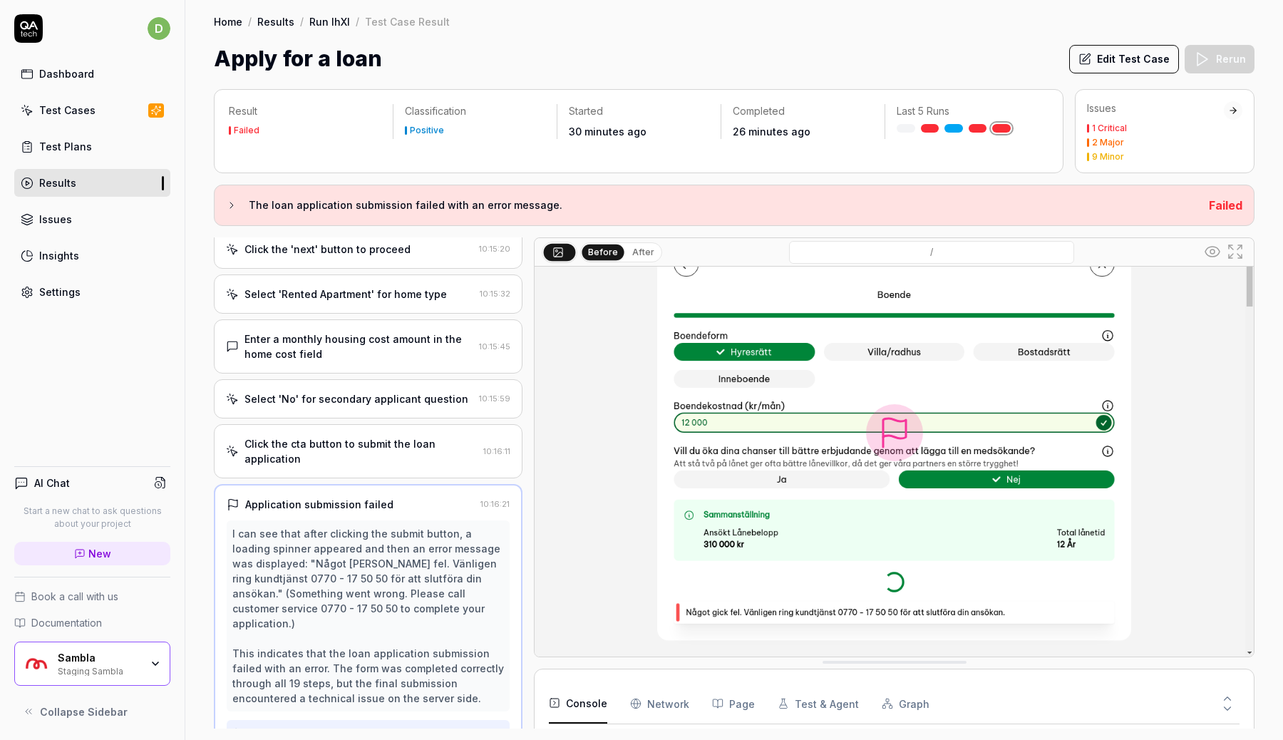
scroll to position [852, 0]
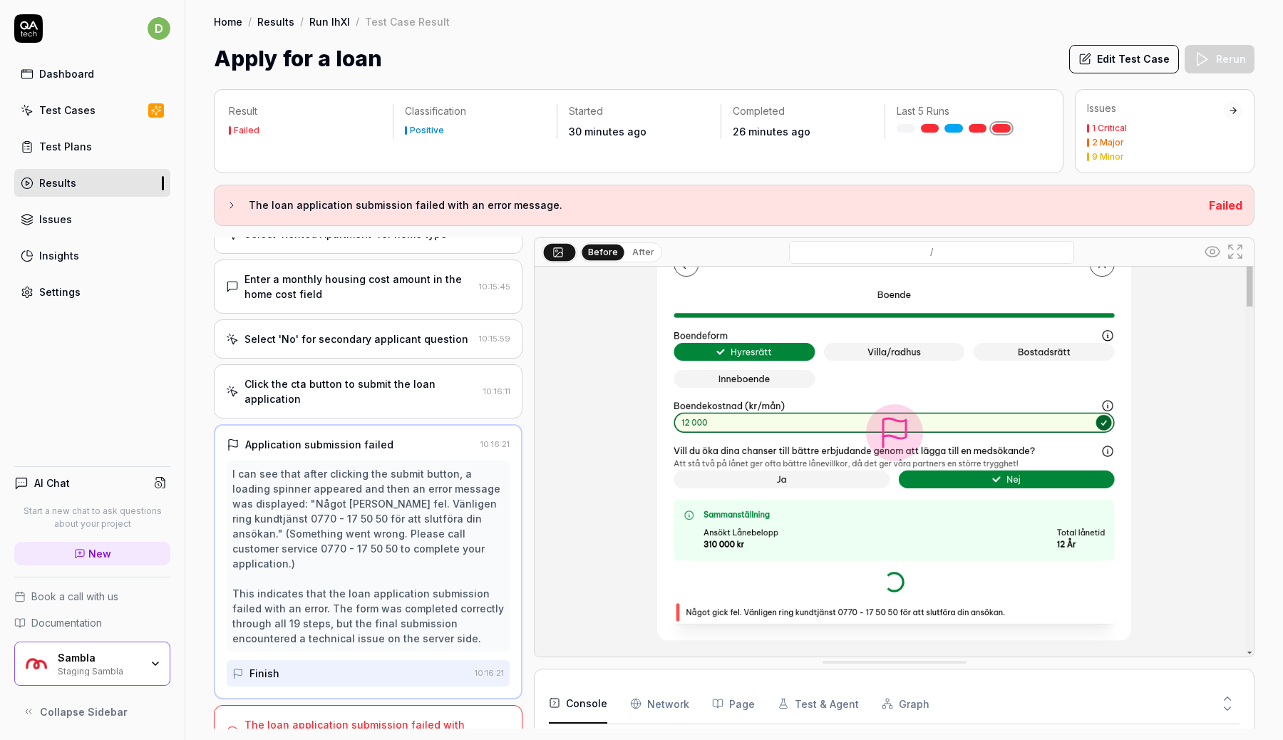
click at [370, 717] on div "The loan application submission failed with an error message." at bounding box center [359, 732] width 231 height 30
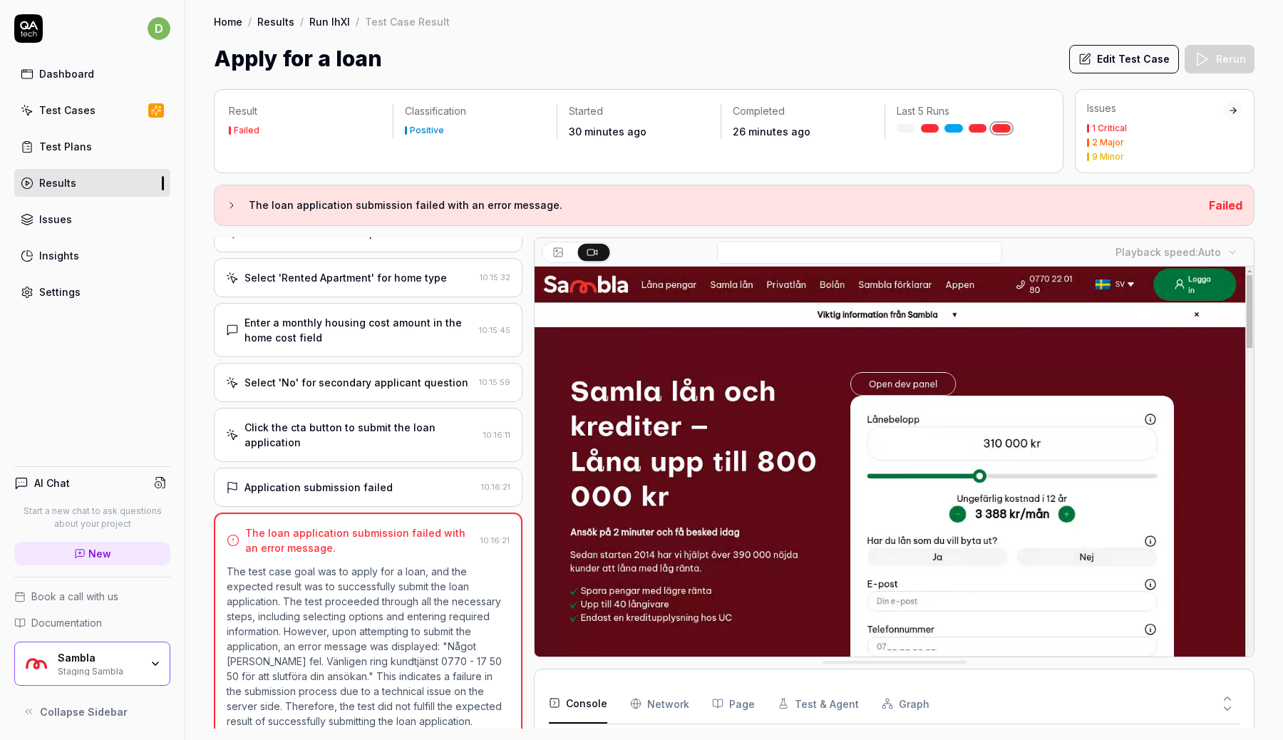
scroll to position [58, 0]
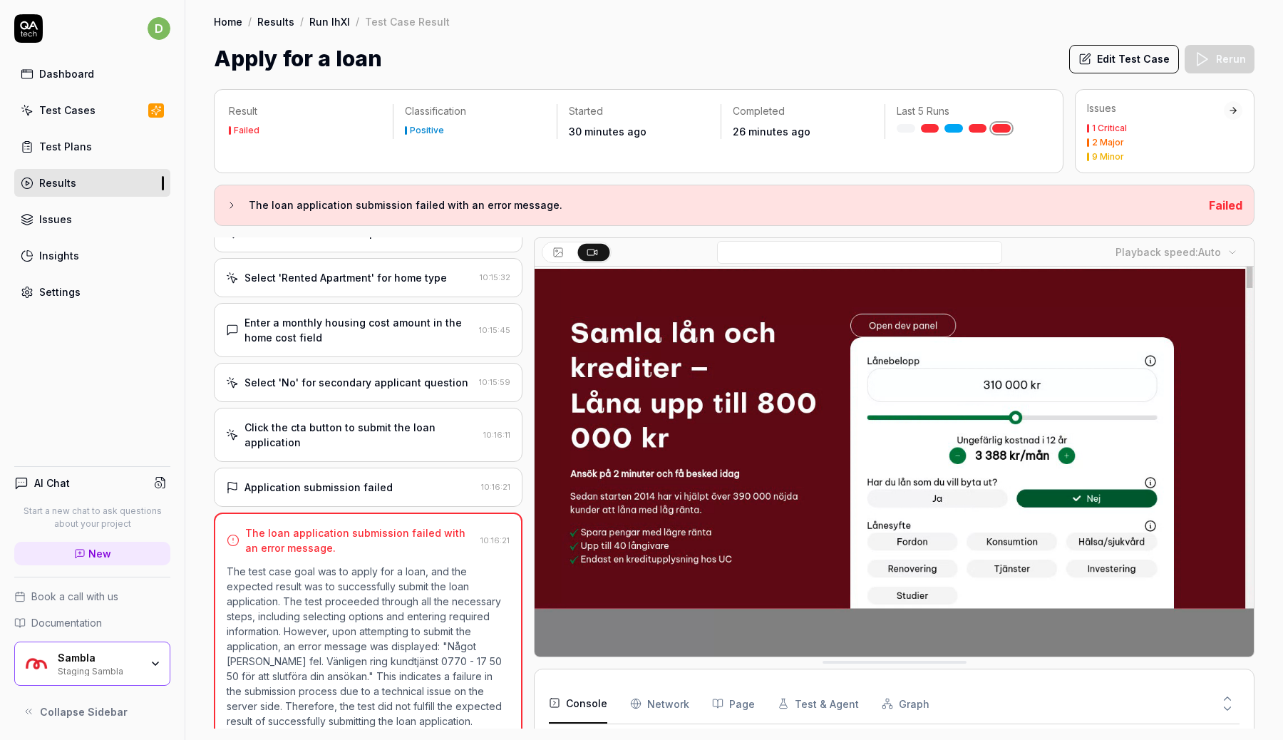
click at [582, 705] on button "Console" at bounding box center [578, 703] width 58 height 40
click at [1224, 707] on icon at bounding box center [1227, 709] width 6 height 4
click at [1226, 693] on icon at bounding box center [1227, 698] width 13 height 13
